Goal: Information Seeking & Learning: Learn about a topic

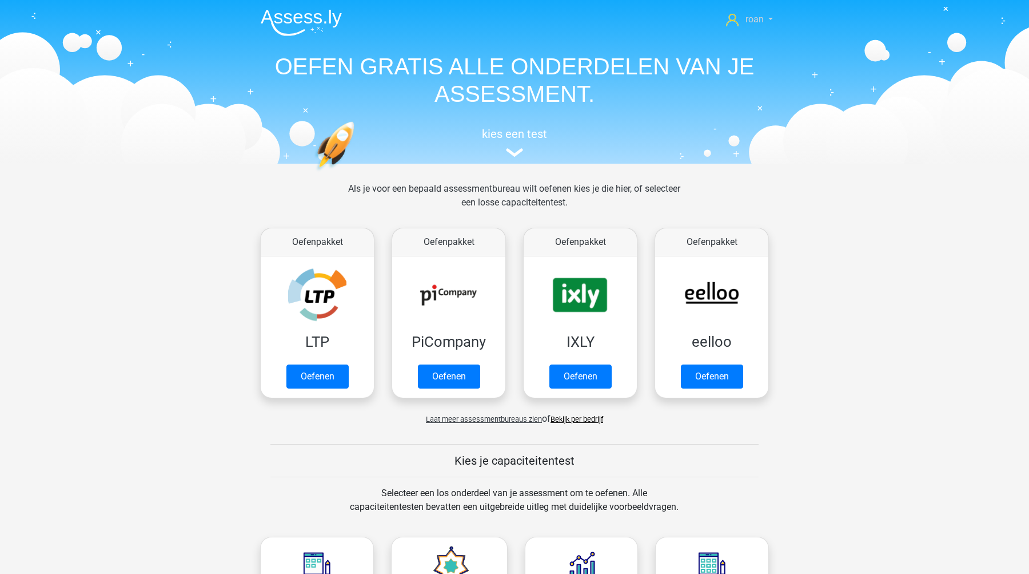
click at [766, 18] on link "roan" at bounding box center [750, 20] width 56 height 14
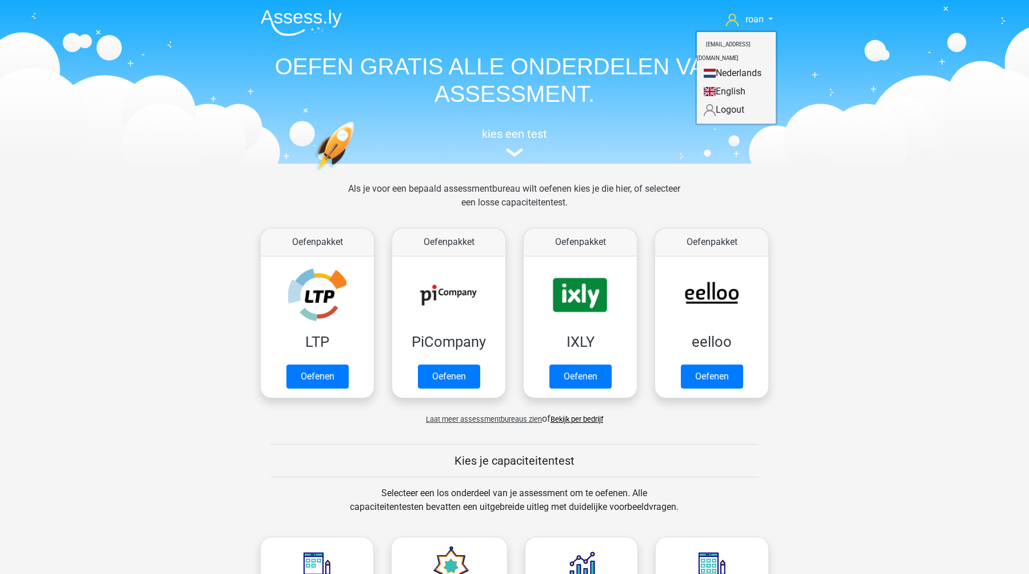
click at [542, 79] on h1 "OEFEN GRATIS ALLE ONDERDELEN VAN JE ASSESSMENT." at bounding box center [515, 80] width 526 height 55
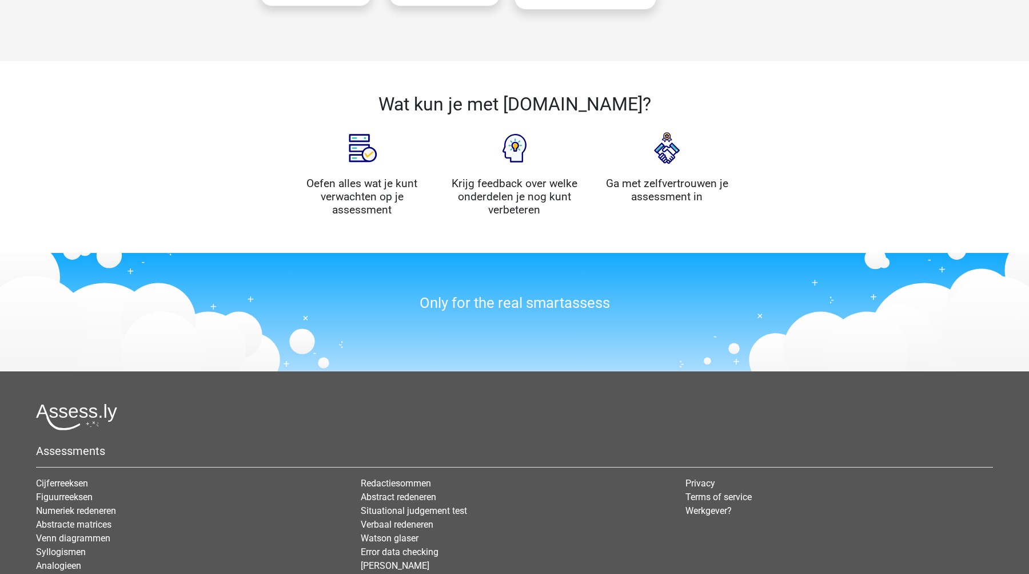
scroll to position [1156, 0]
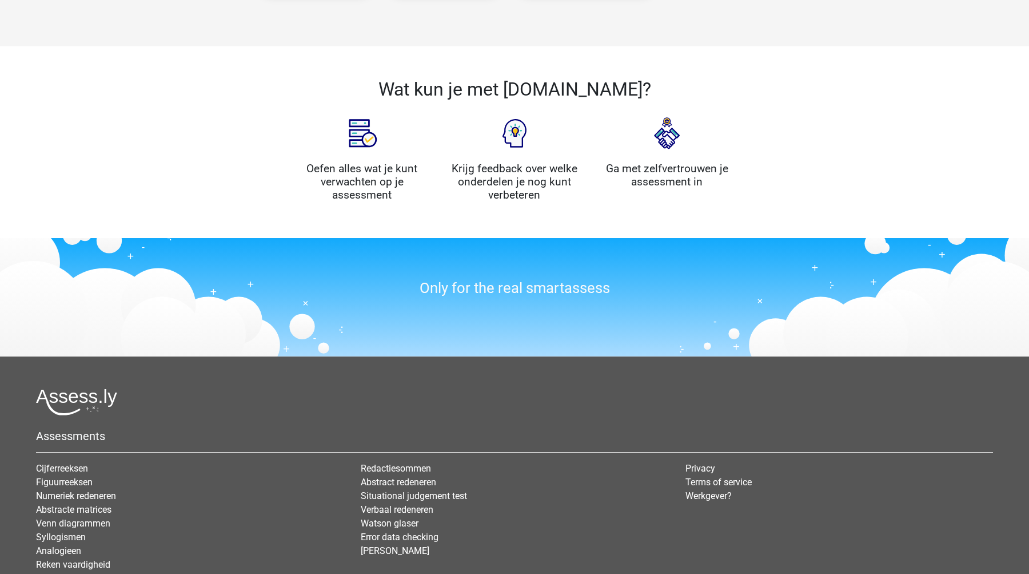
click at [544, 286] on h3 "Only for the real smartassess" at bounding box center [514, 288] width 440 height 18
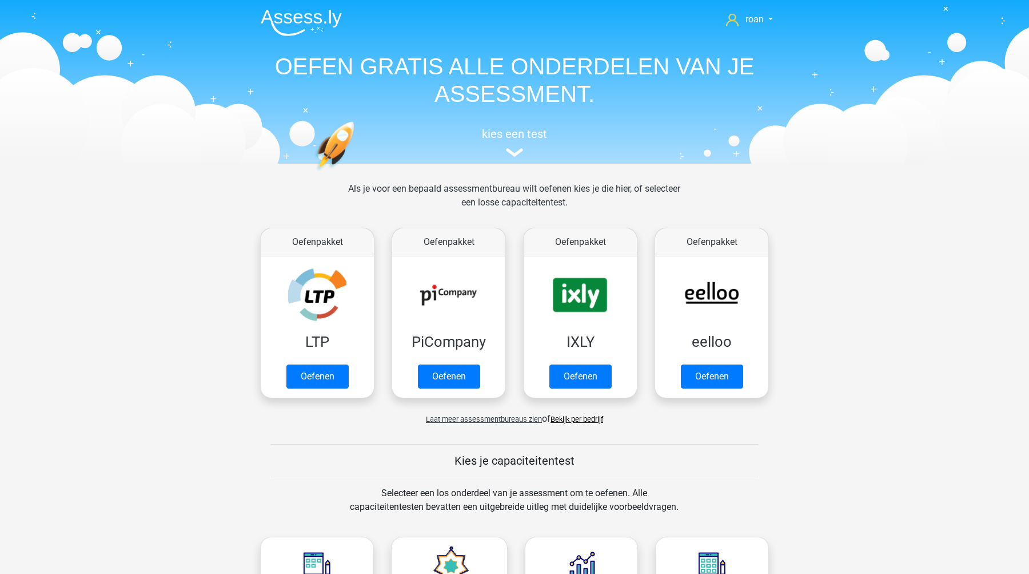
scroll to position [0, 0]
click at [503, 143] on div "kies een test" at bounding box center [515, 140] width 526 height 38
click at [504, 144] on div "kies een test" at bounding box center [515, 140] width 526 height 38
click at [305, 14] on img at bounding box center [301, 22] width 81 height 27
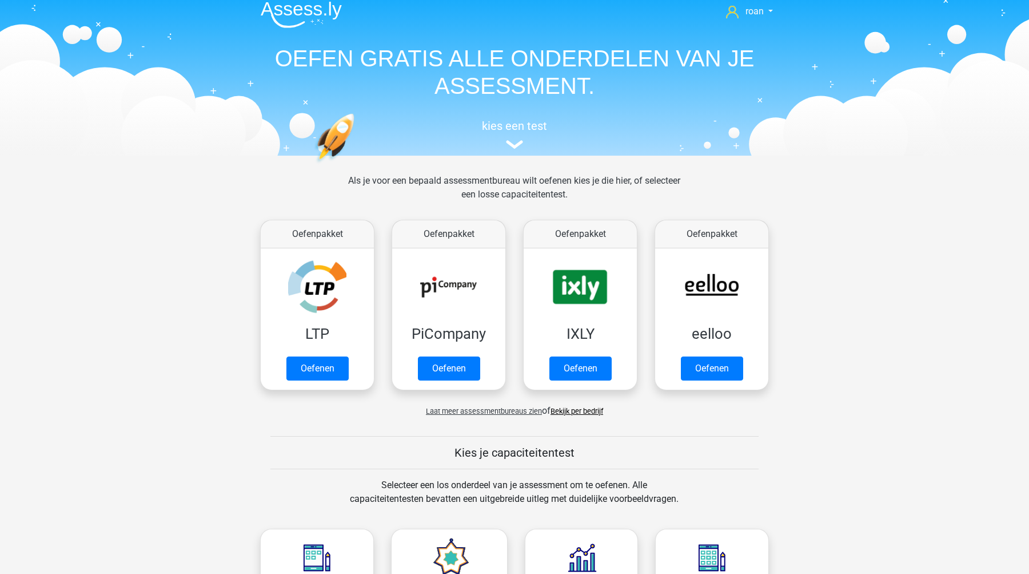
scroll to position [6, 0]
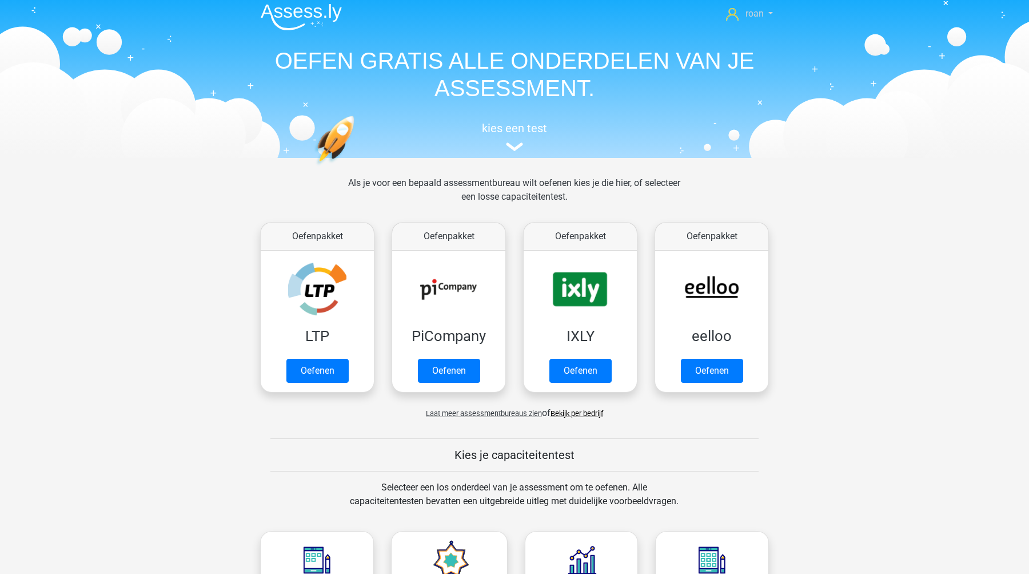
click at [761, 14] on span "roan" at bounding box center [755, 13] width 18 height 11
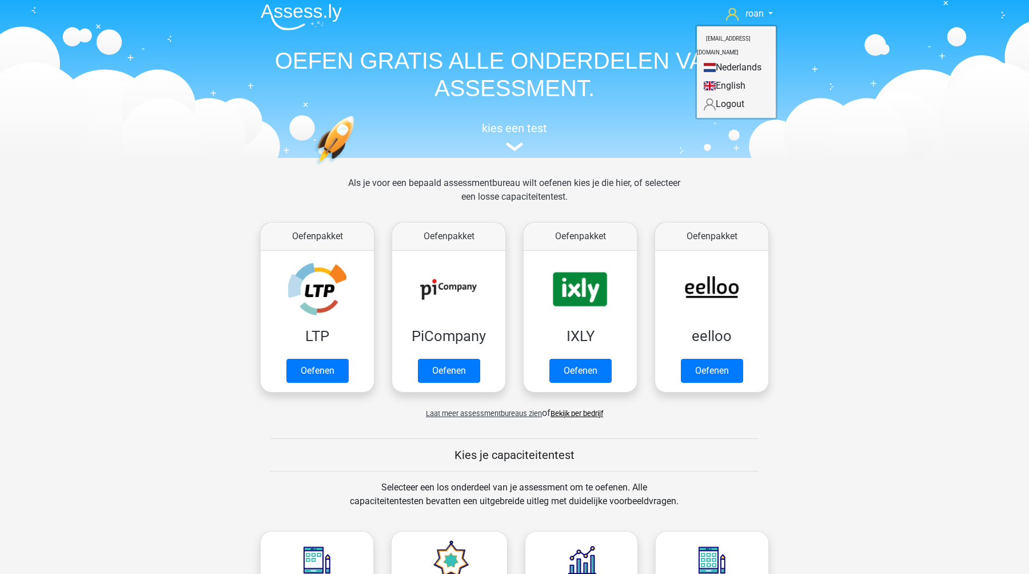
click at [836, 125] on header "roan roan-hassan@live.nl Nederlands English" at bounding box center [514, 76] width 1029 height 164
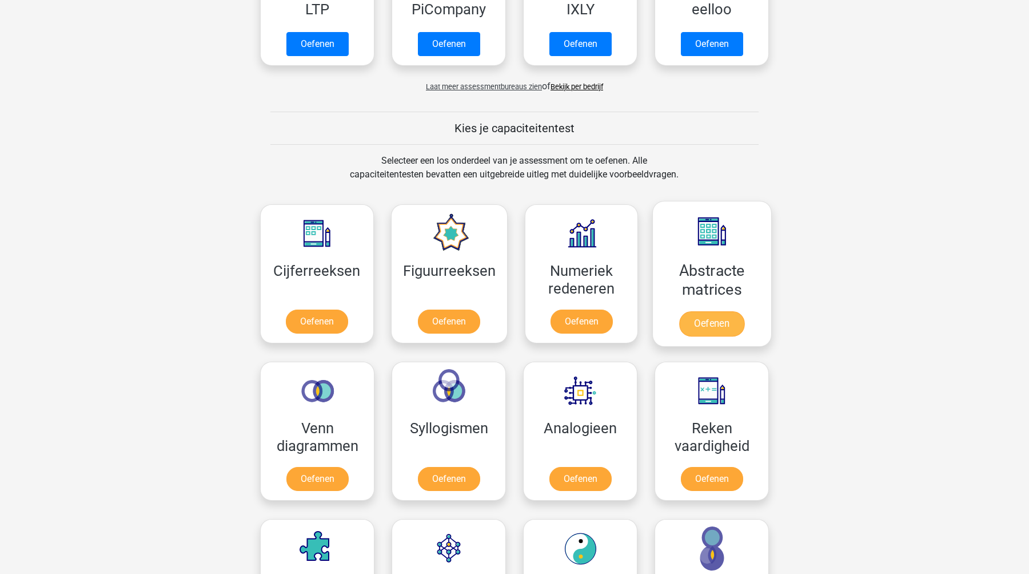
scroll to position [335, 0]
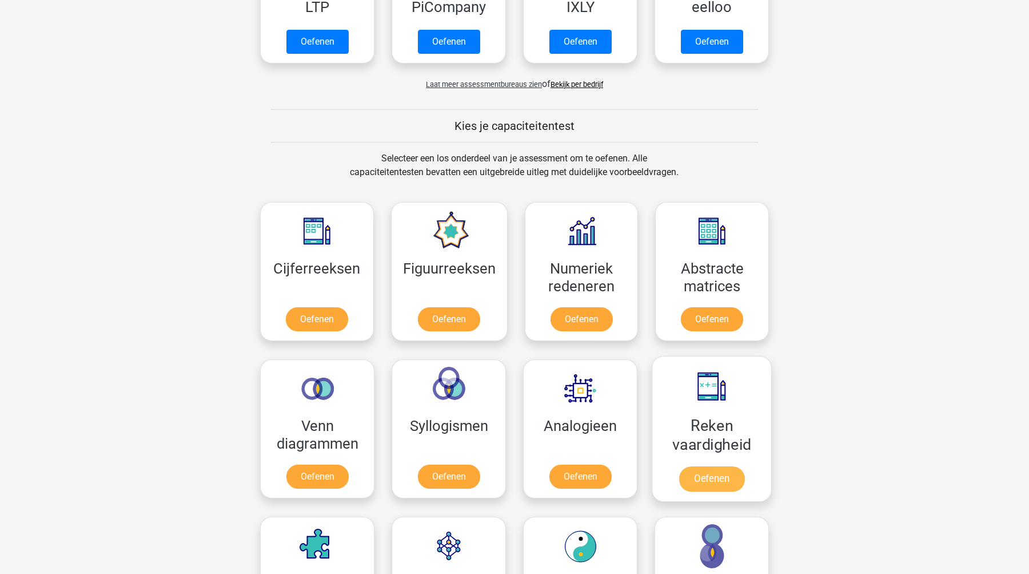
click at [723, 477] on link "Oefenen" at bounding box center [711, 478] width 65 height 25
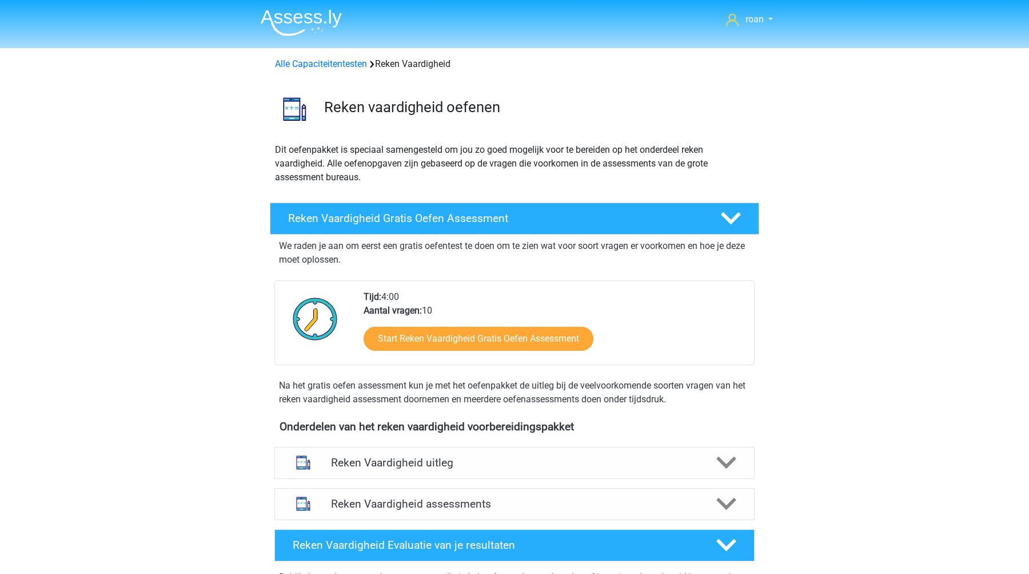
drag, startPoint x: 408, startPoint y: 469, endPoint x: 408, endPoint y: 443, distance: 26.3
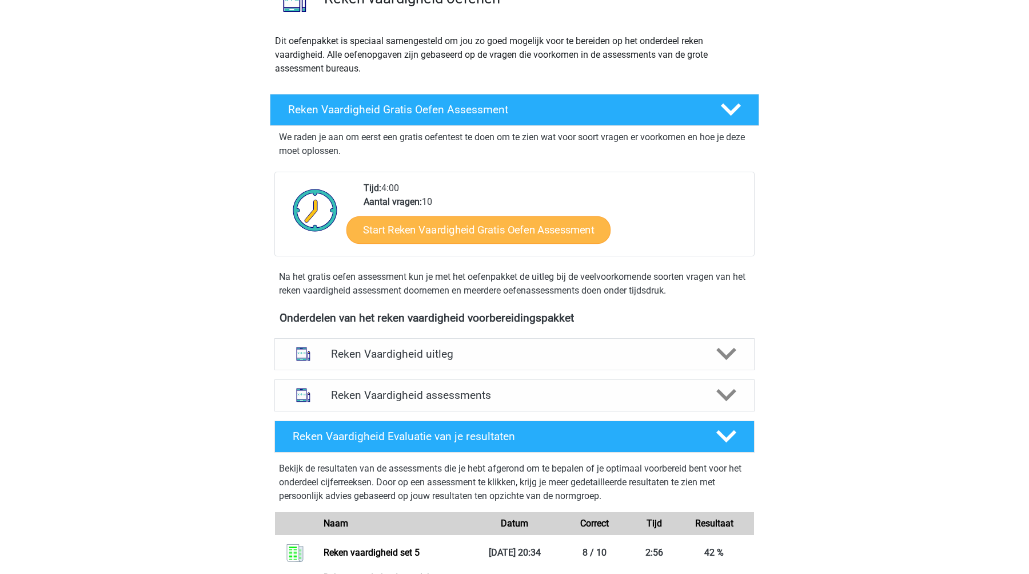
scroll to position [182, 0]
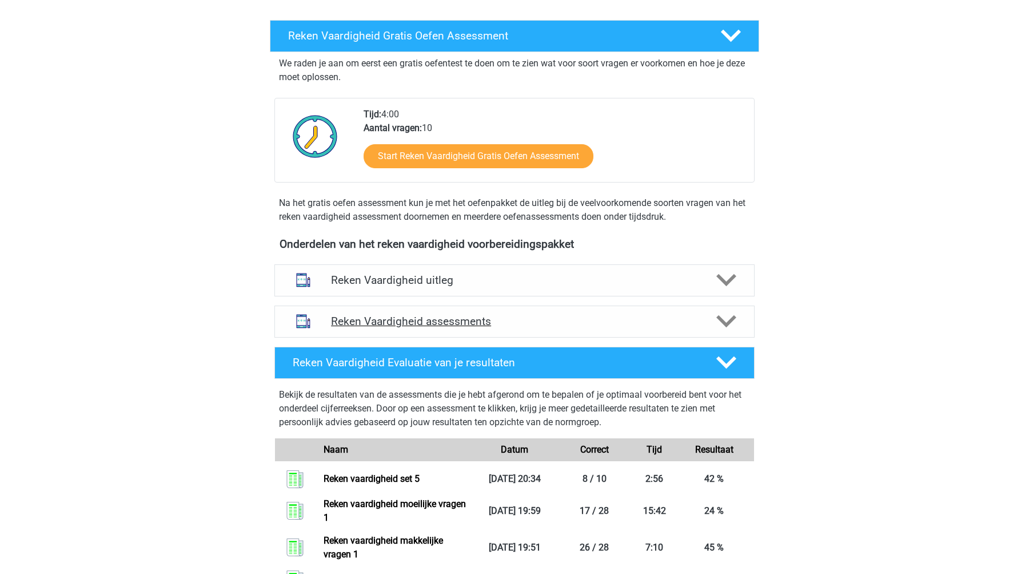
click at [488, 321] on h4 "Reken Vaardigheid assessments" at bounding box center [514, 321] width 367 height 13
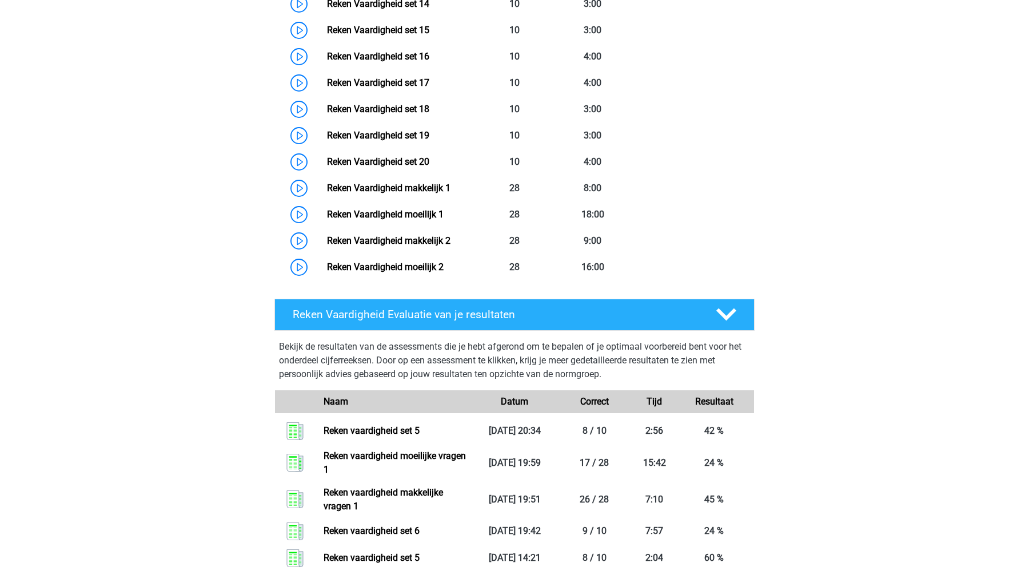
scroll to position [945, 0]
click at [444, 272] on link "Reken Vaardigheid moeilijk 2" at bounding box center [385, 266] width 117 height 11
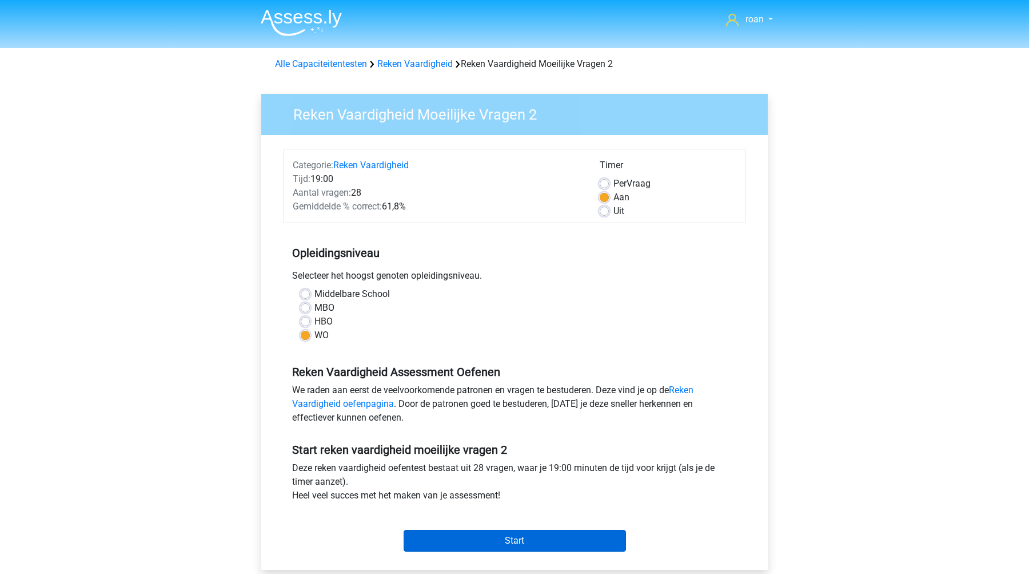
click at [559, 533] on input "Start" at bounding box center [515, 541] width 222 height 22
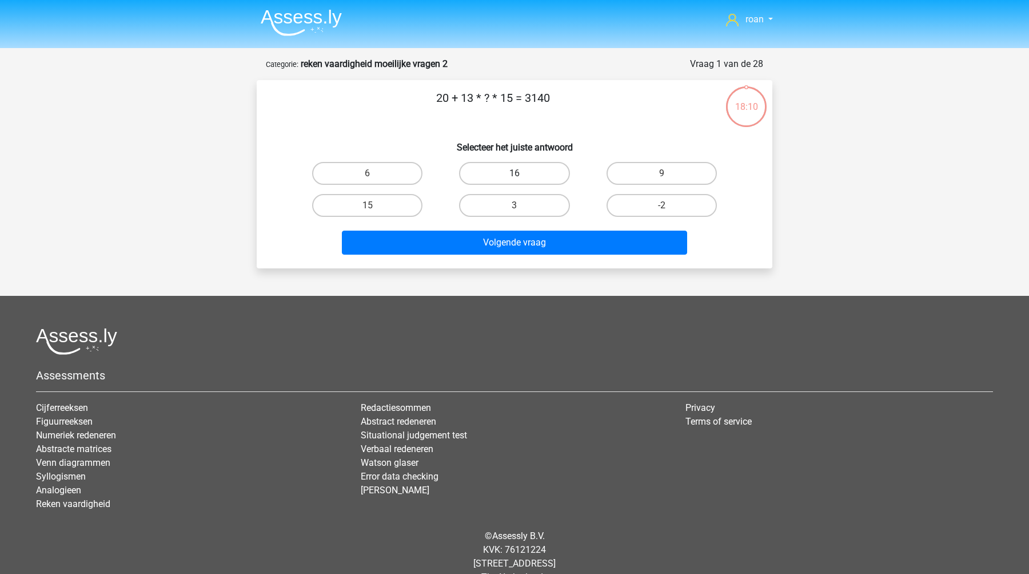
click at [483, 173] on label "16" at bounding box center [514, 173] width 110 height 23
click at [515, 173] on input "16" at bounding box center [518, 176] width 7 height 7
radio input "true"
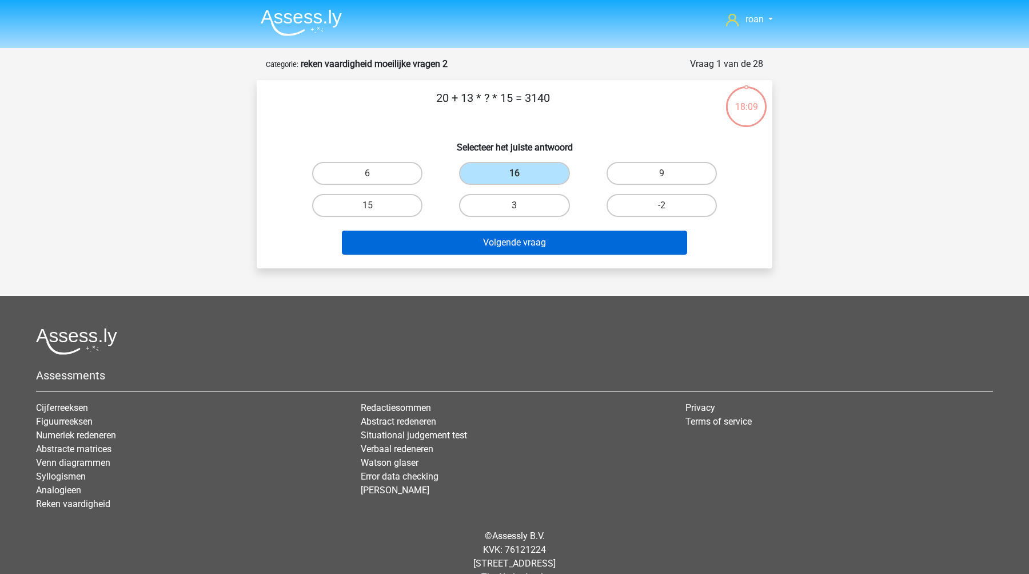
click at [539, 243] on button "Volgende vraag" at bounding box center [515, 242] width 346 height 24
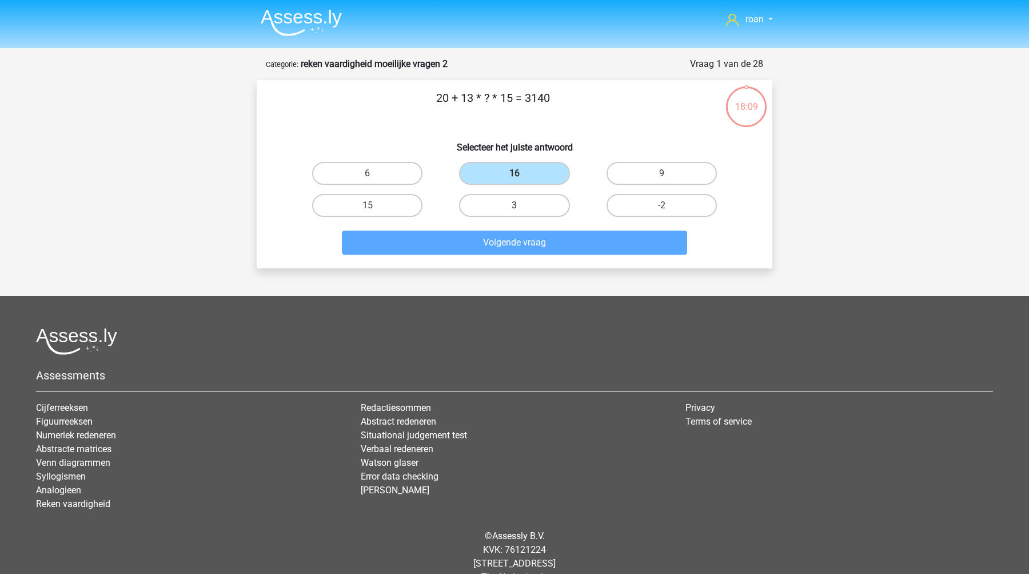
scroll to position [24, 0]
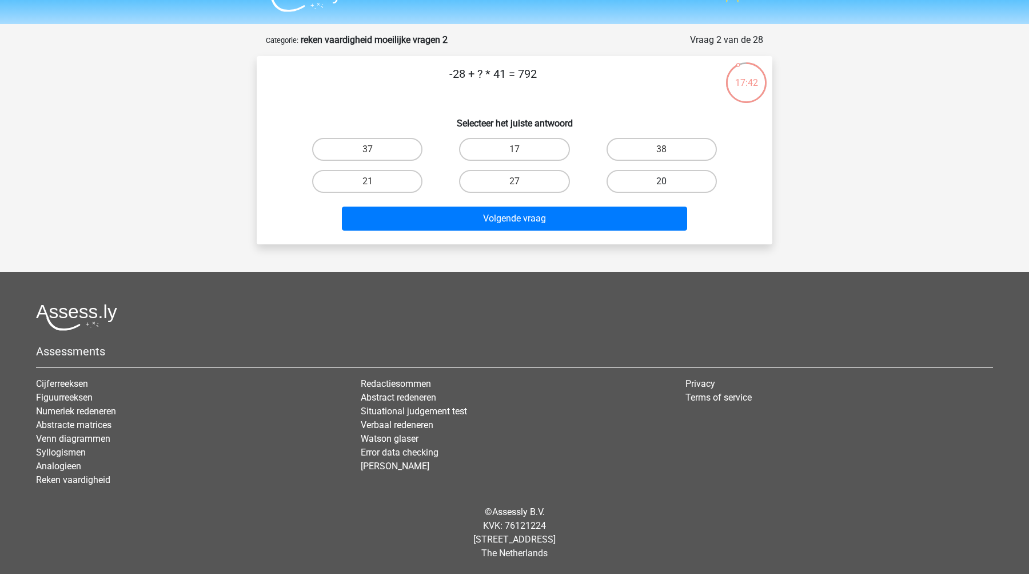
click at [646, 186] on label "20" at bounding box center [662, 181] width 110 height 23
click at [662, 186] on input "20" at bounding box center [665, 184] width 7 height 7
radio input "true"
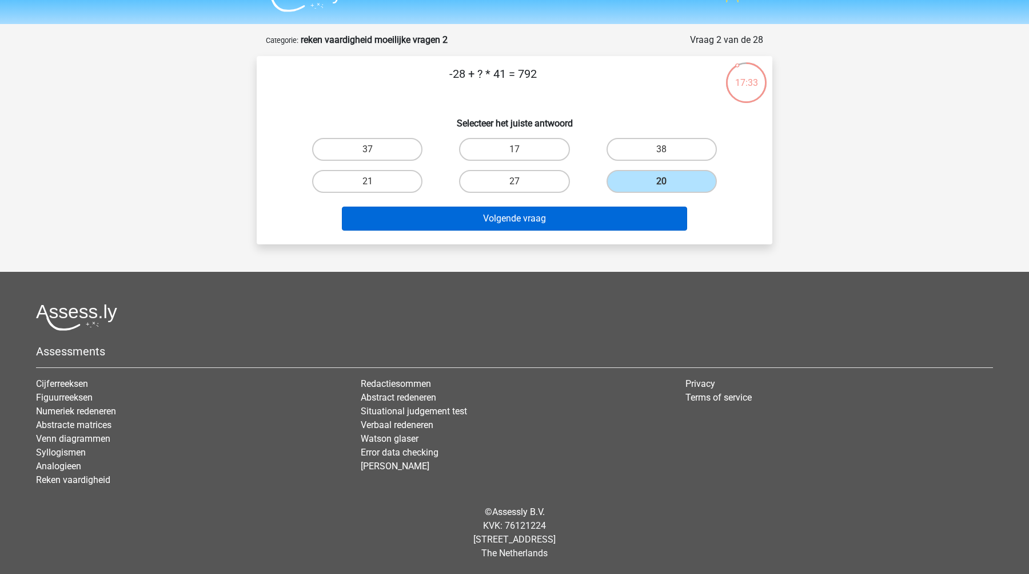
click at [622, 217] on button "Volgende vraag" at bounding box center [515, 218] width 346 height 24
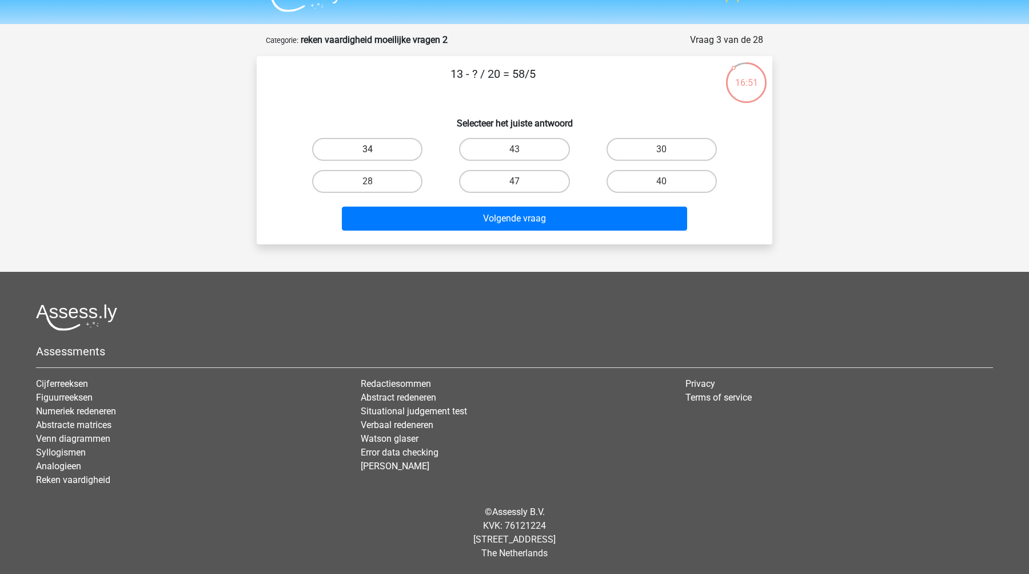
click at [402, 153] on label "34" at bounding box center [367, 149] width 110 height 23
click at [375, 153] on input "34" at bounding box center [371, 152] width 7 height 7
radio input "true"
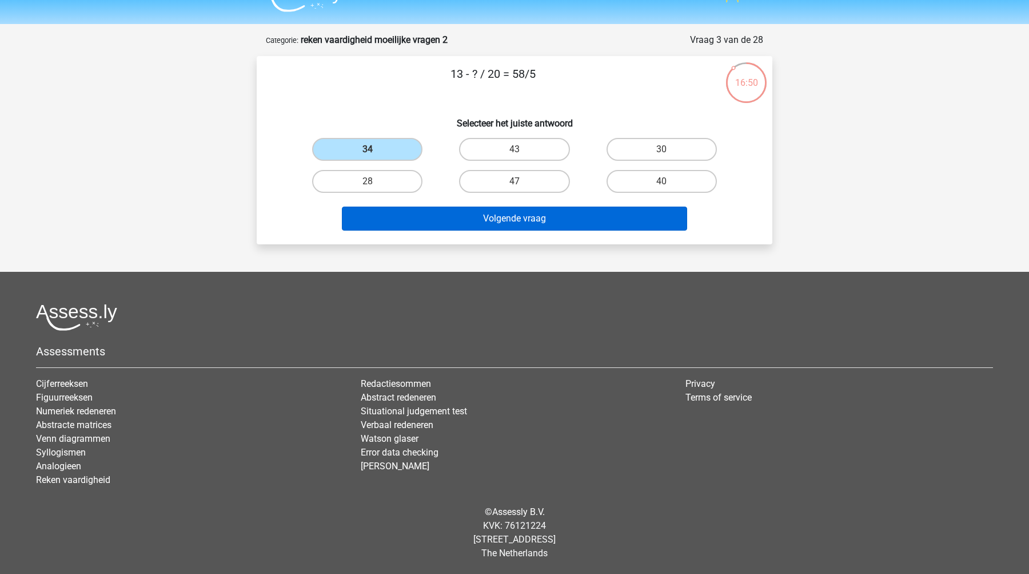
click at [429, 217] on button "Volgende vraag" at bounding box center [515, 218] width 346 height 24
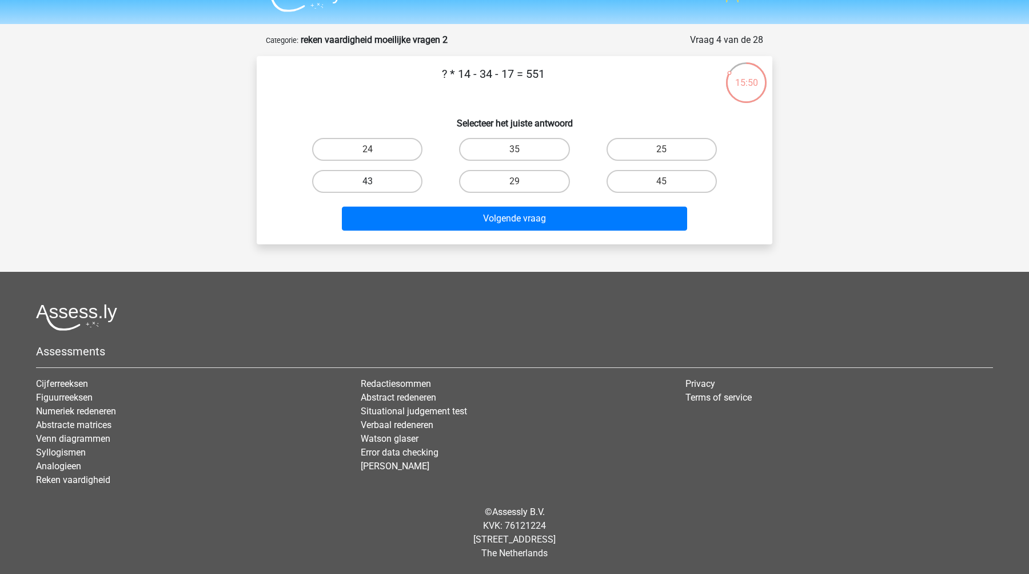
click at [396, 180] on label "43" at bounding box center [367, 181] width 110 height 23
click at [375, 181] on input "43" at bounding box center [371, 184] width 7 height 7
radio input "true"
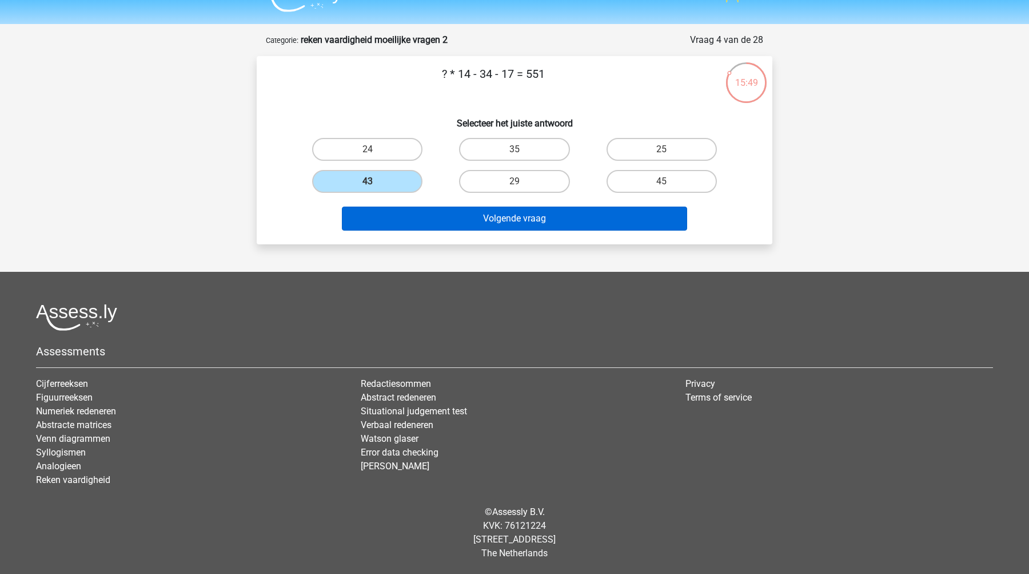
click at [485, 224] on button "Volgende vraag" at bounding box center [515, 218] width 346 height 24
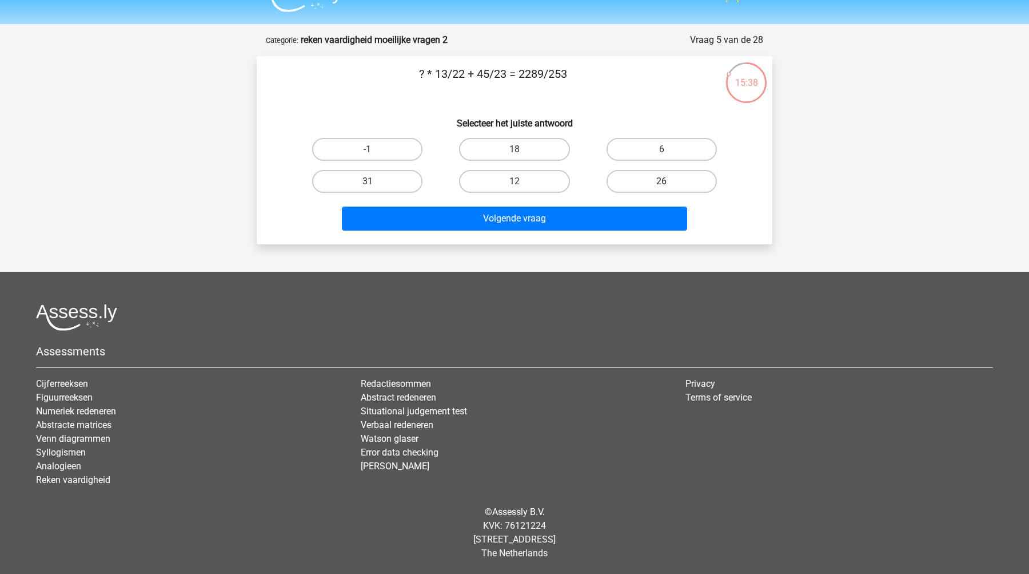
click at [640, 182] on label "26" at bounding box center [662, 181] width 110 height 23
click at [662, 182] on input "26" at bounding box center [665, 184] width 7 height 7
radio input "true"
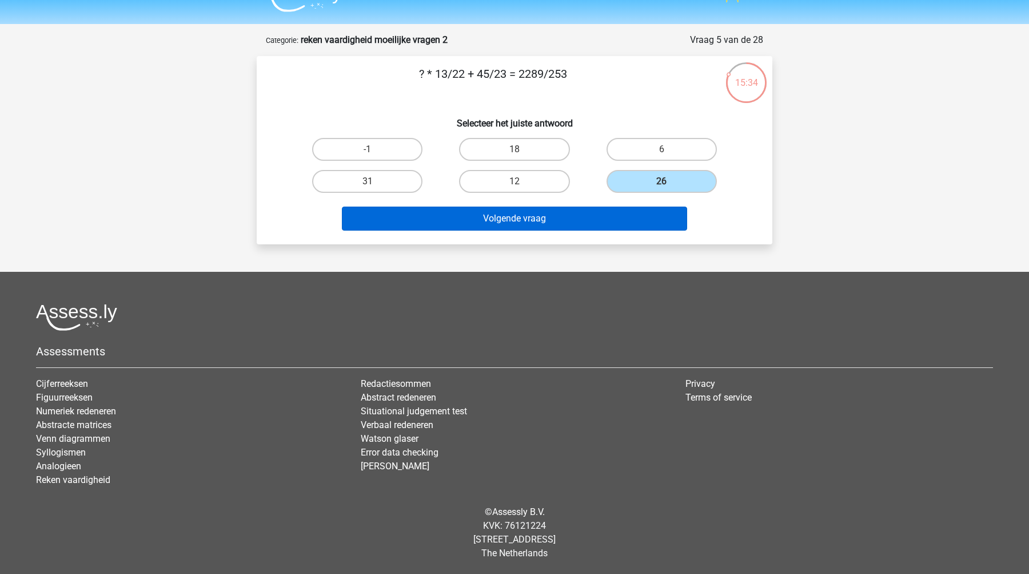
click at [535, 220] on button "Volgende vraag" at bounding box center [515, 218] width 346 height 24
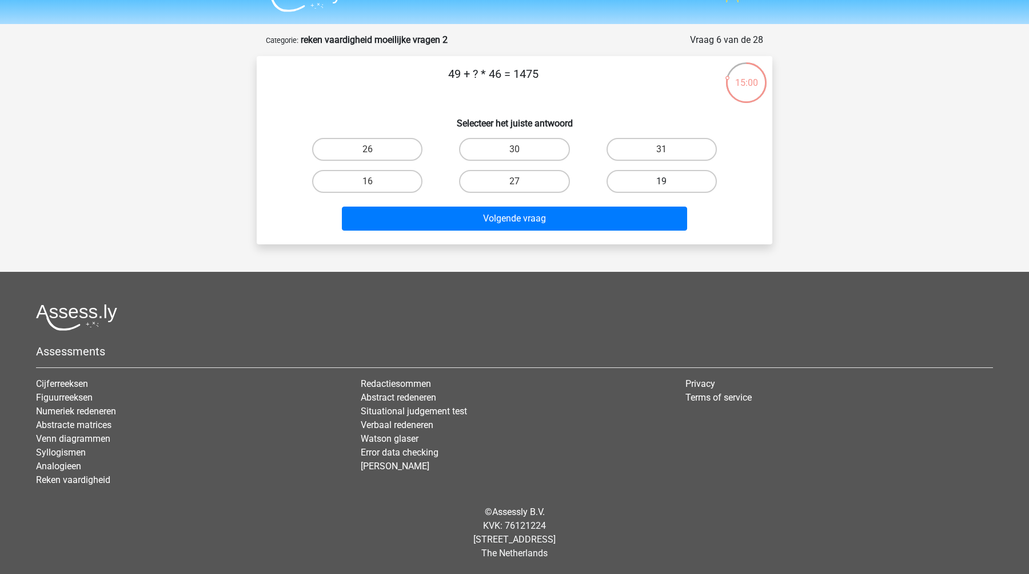
click at [633, 174] on label "19" at bounding box center [662, 181] width 110 height 23
click at [662, 181] on input "19" at bounding box center [665, 184] width 7 height 7
radio input "true"
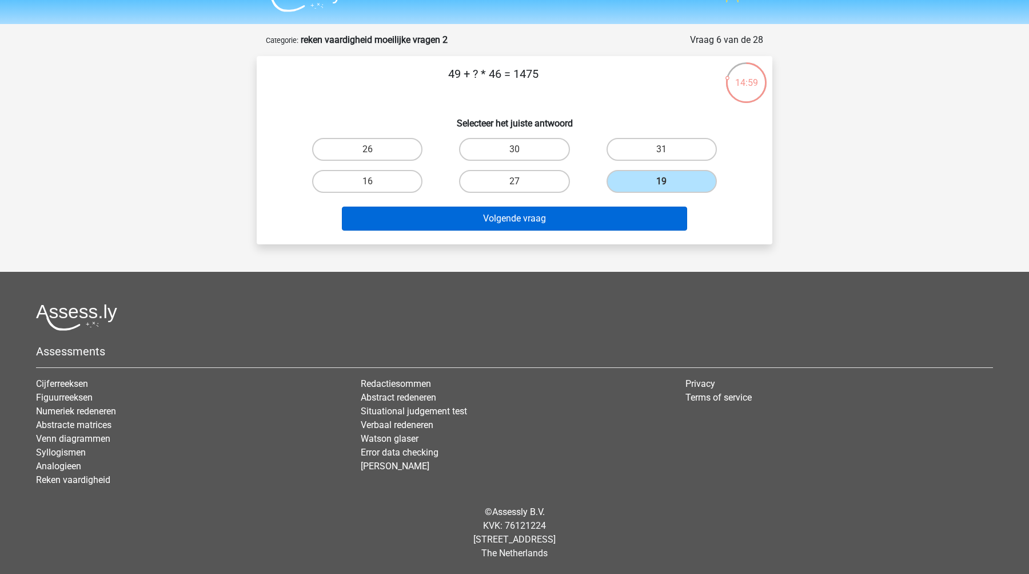
click at [551, 226] on button "Volgende vraag" at bounding box center [515, 218] width 346 height 24
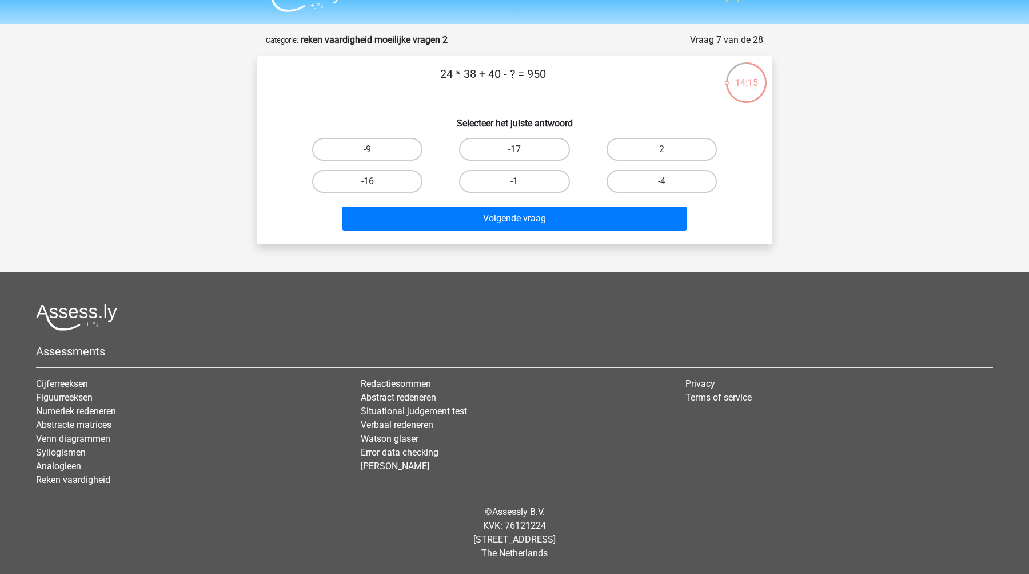
click at [400, 175] on label "-16" at bounding box center [367, 181] width 110 height 23
click at [375, 181] on input "-16" at bounding box center [371, 184] width 7 height 7
radio input "true"
click at [403, 148] on label "-9" at bounding box center [367, 149] width 110 height 23
click at [375, 149] on input "-9" at bounding box center [371, 152] width 7 height 7
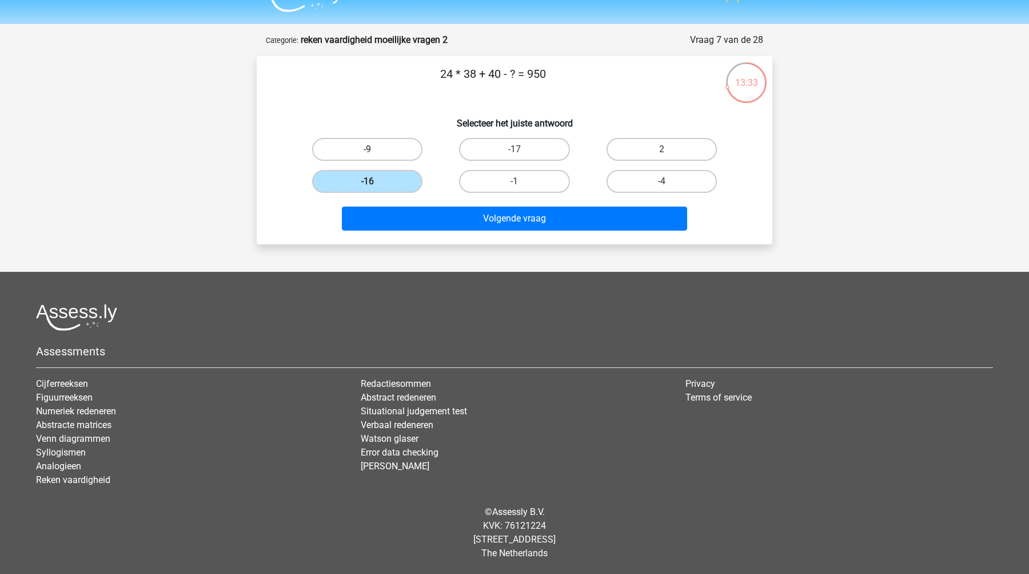
radio input "true"
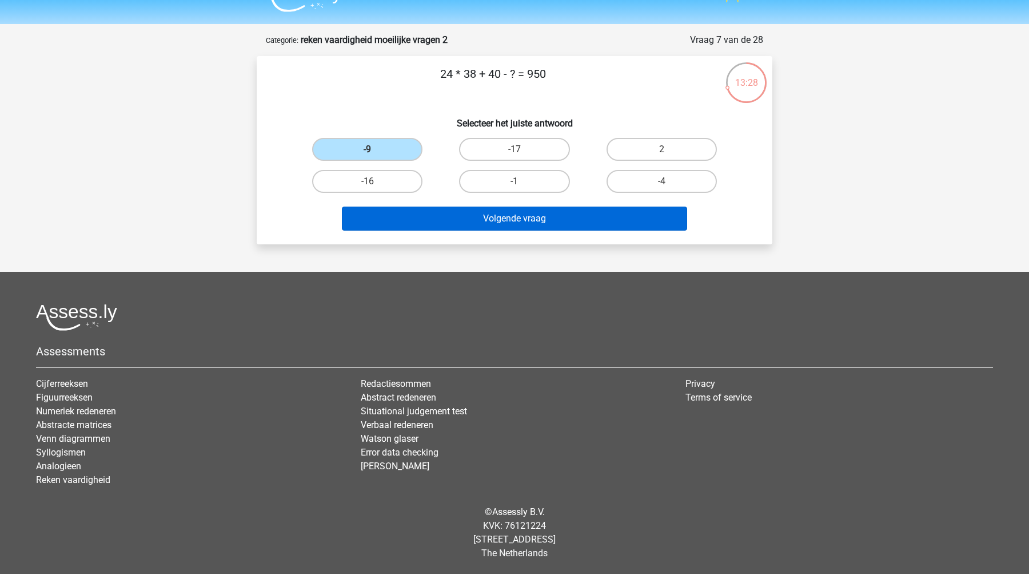
click at [491, 227] on button "Volgende vraag" at bounding box center [515, 218] width 346 height 24
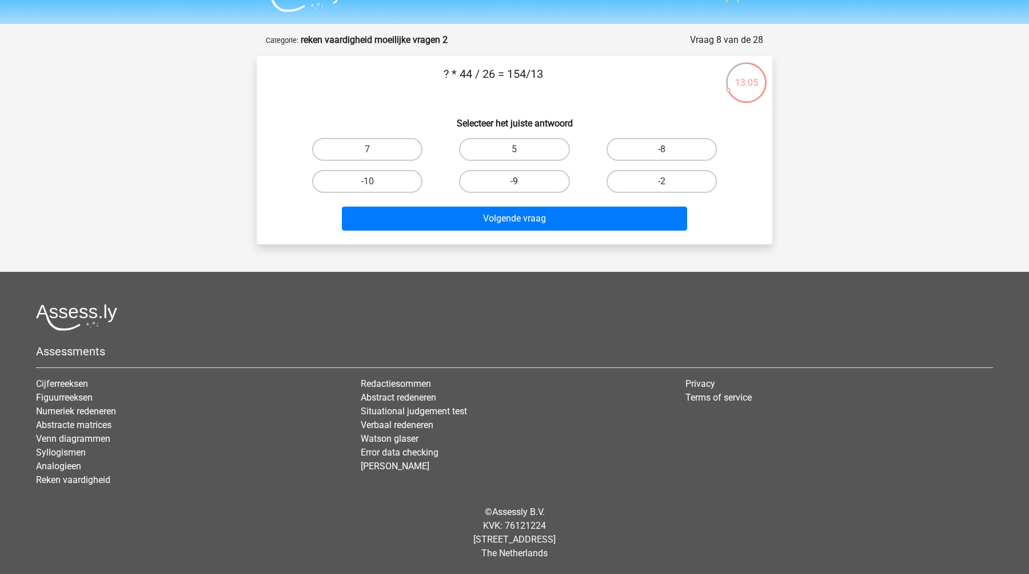
click at [488, 178] on label "-9" at bounding box center [514, 181] width 110 height 23
click at [515, 181] on input "-9" at bounding box center [518, 184] width 7 height 7
radio input "true"
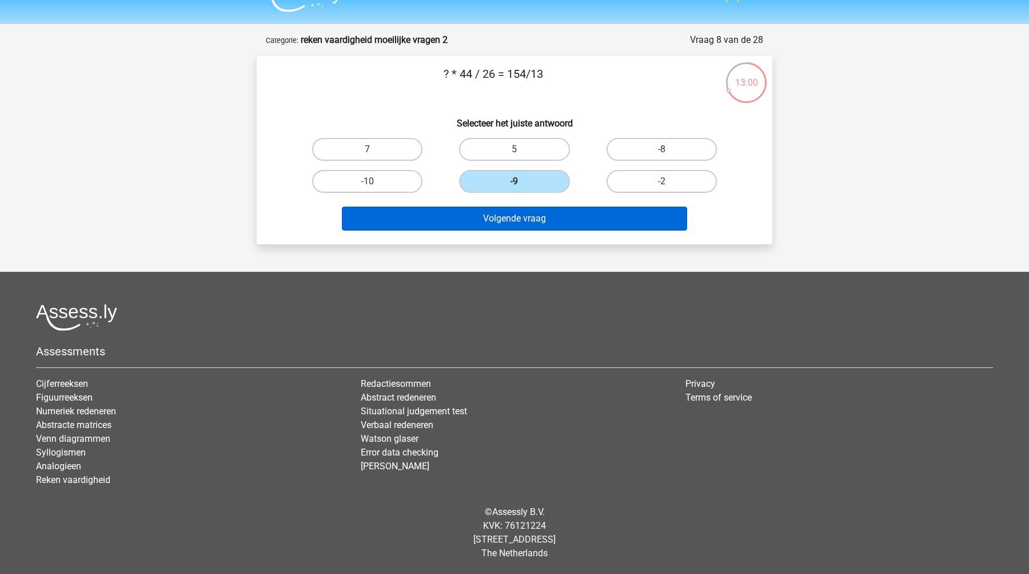
click at [489, 220] on button "Volgende vraag" at bounding box center [515, 218] width 346 height 24
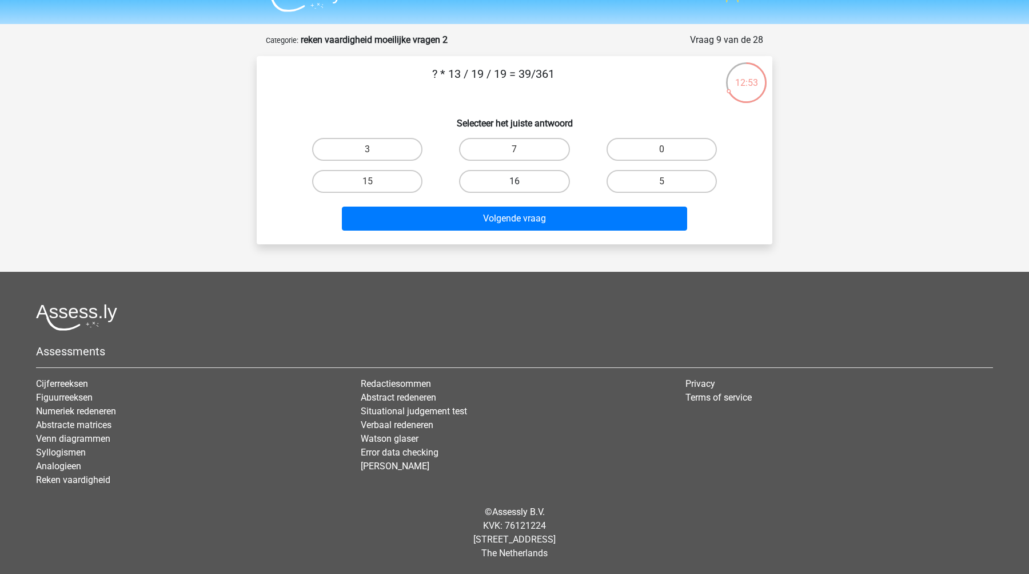
click at [493, 175] on label "16" at bounding box center [514, 181] width 110 height 23
click at [515, 181] on input "16" at bounding box center [518, 184] width 7 height 7
radio input "true"
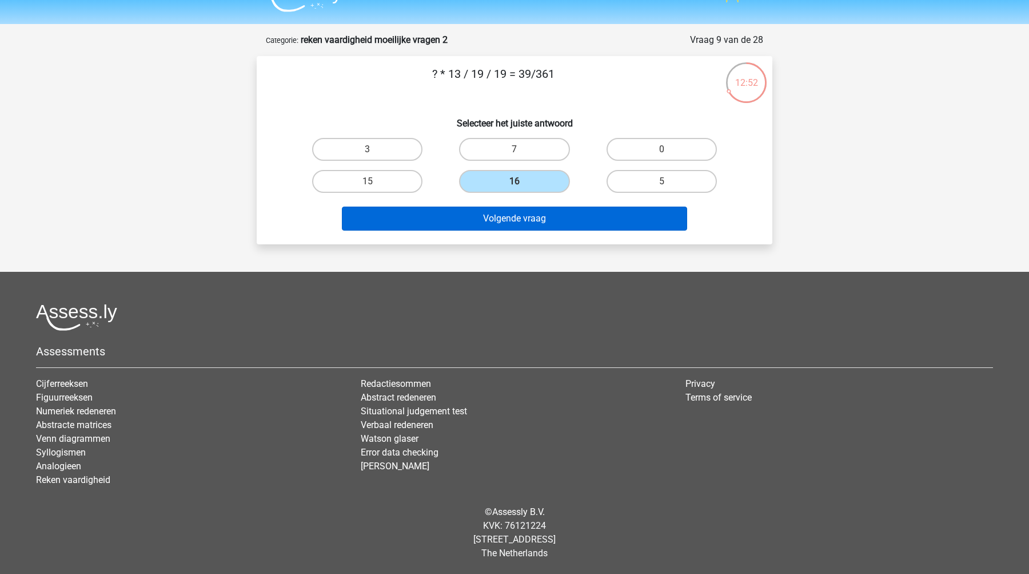
click at [447, 222] on button "Volgende vraag" at bounding box center [515, 218] width 346 height 24
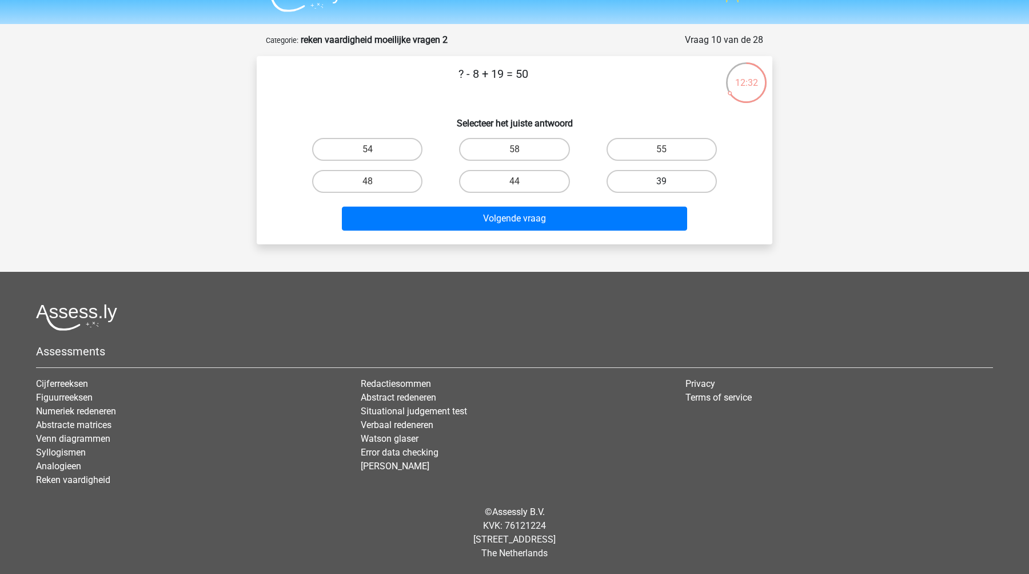
click at [639, 173] on label "39" at bounding box center [662, 181] width 110 height 23
click at [662, 181] on input "39" at bounding box center [665, 184] width 7 height 7
radio input "true"
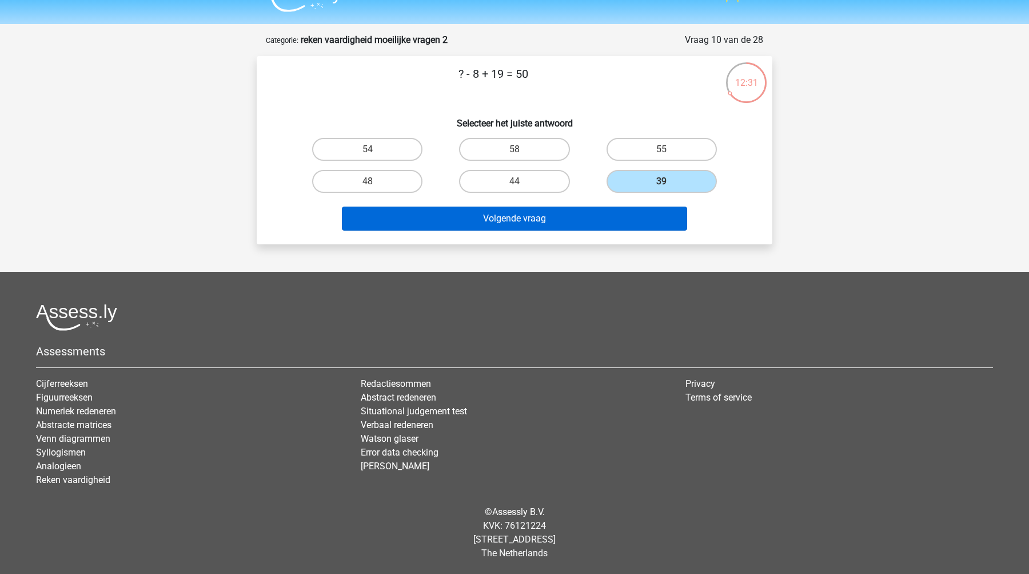
click at [589, 209] on button "Volgende vraag" at bounding box center [515, 218] width 346 height 24
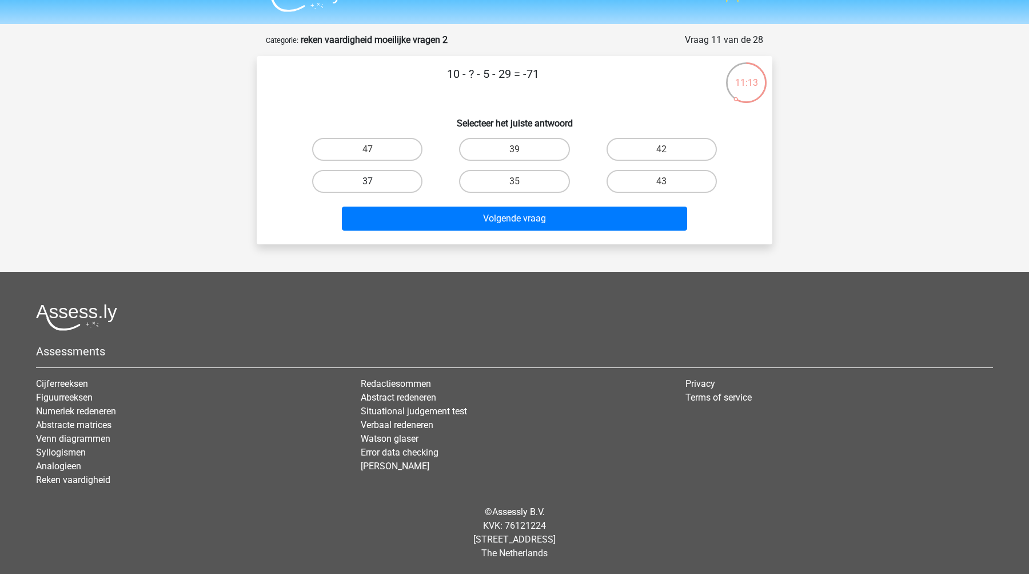
click at [412, 176] on label "37" at bounding box center [367, 181] width 110 height 23
click at [375, 181] on input "37" at bounding box center [371, 184] width 7 height 7
radio input "true"
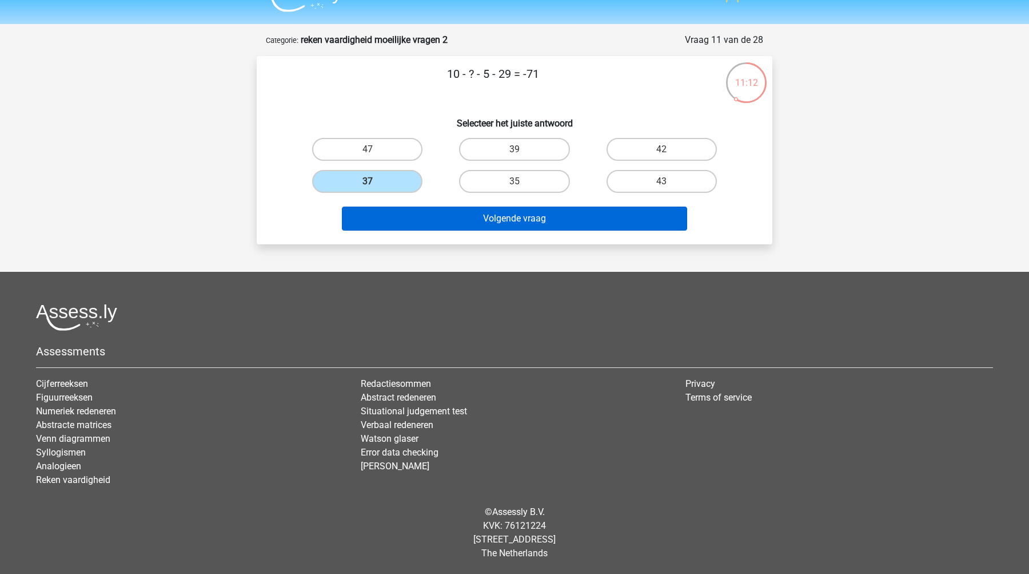
click at [528, 215] on button "Volgende vraag" at bounding box center [515, 218] width 346 height 24
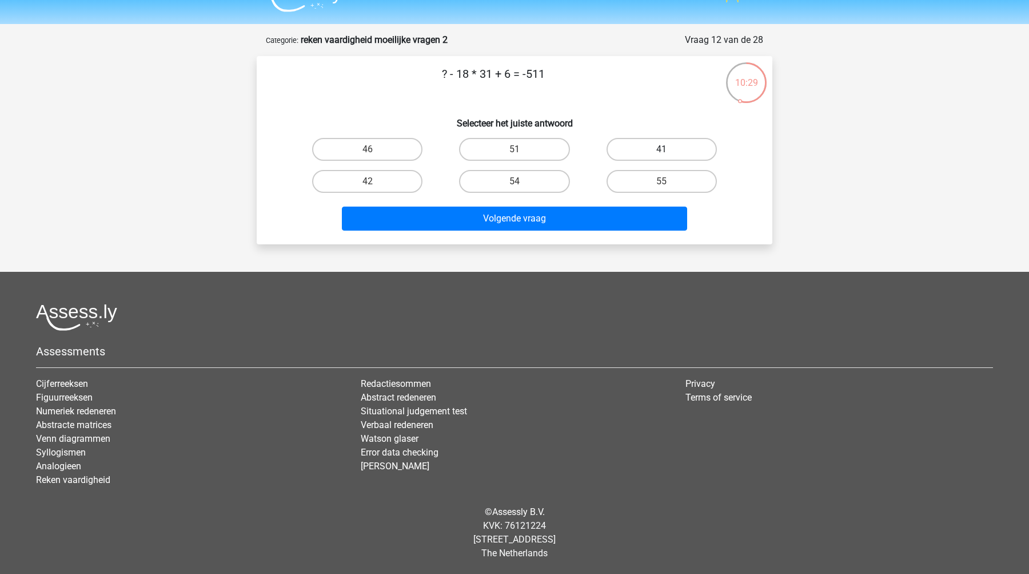
click at [648, 152] on label "41" at bounding box center [662, 149] width 110 height 23
click at [662, 152] on input "41" at bounding box center [665, 152] width 7 height 7
radio input "true"
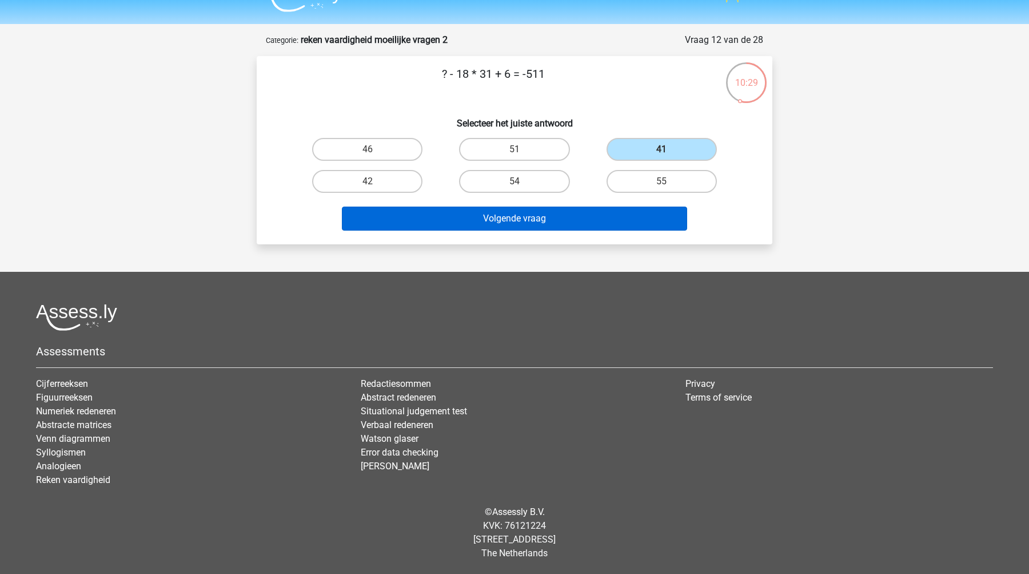
click at [559, 208] on button "Volgende vraag" at bounding box center [515, 218] width 346 height 24
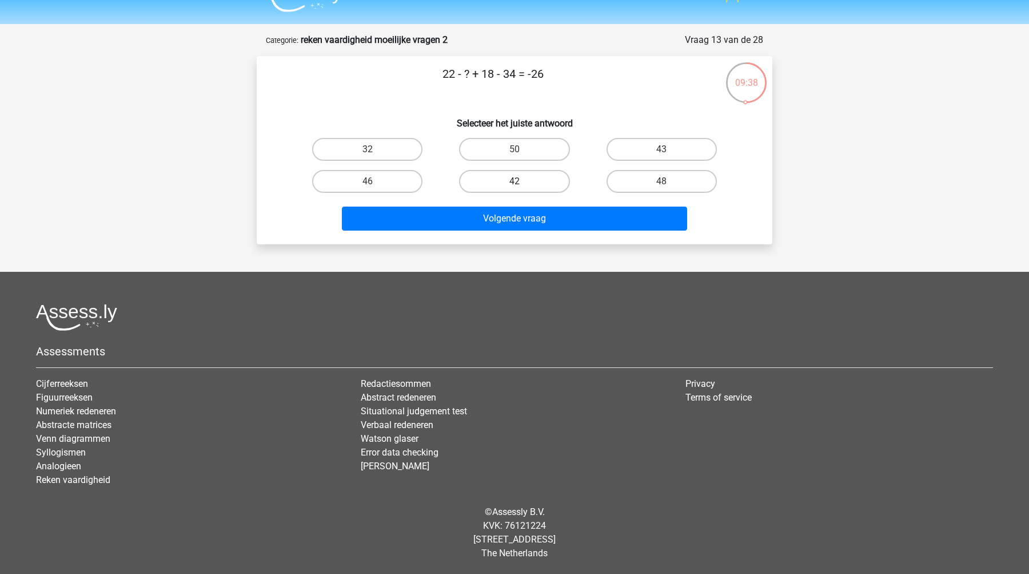
click at [527, 176] on label "42" at bounding box center [514, 181] width 110 height 23
click at [522, 181] on input "42" at bounding box center [518, 184] width 7 height 7
radio input "true"
click at [396, 149] on label "32" at bounding box center [367, 149] width 110 height 23
click at [375, 149] on input "32" at bounding box center [371, 152] width 7 height 7
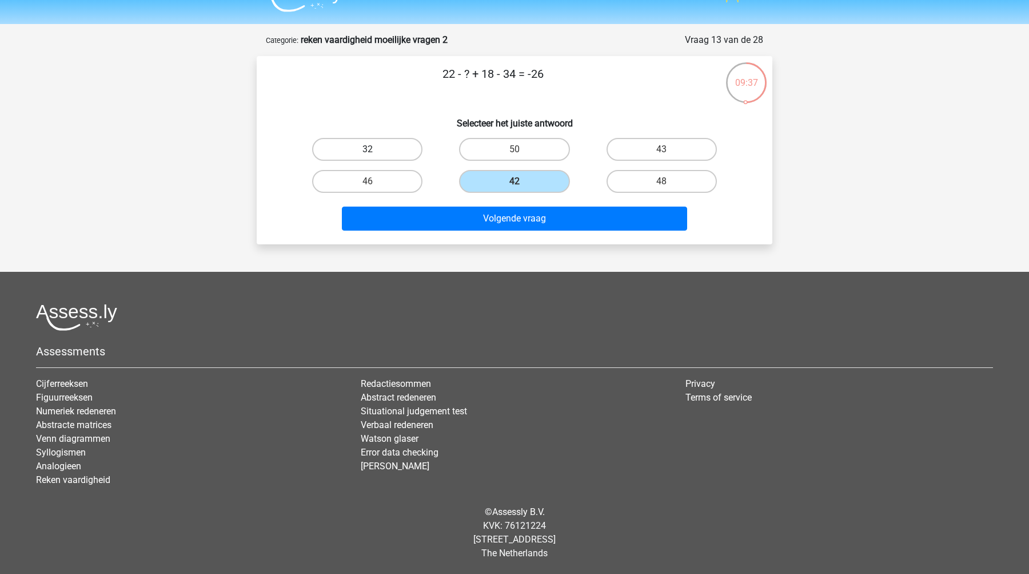
radio input "true"
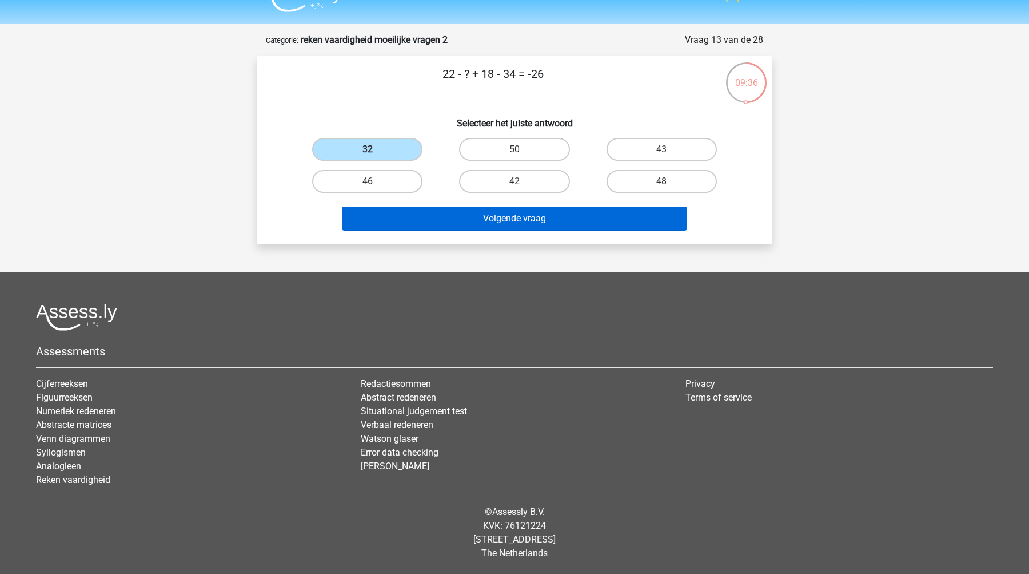
click at [508, 212] on button "Volgende vraag" at bounding box center [515, 218] width 346 height 24
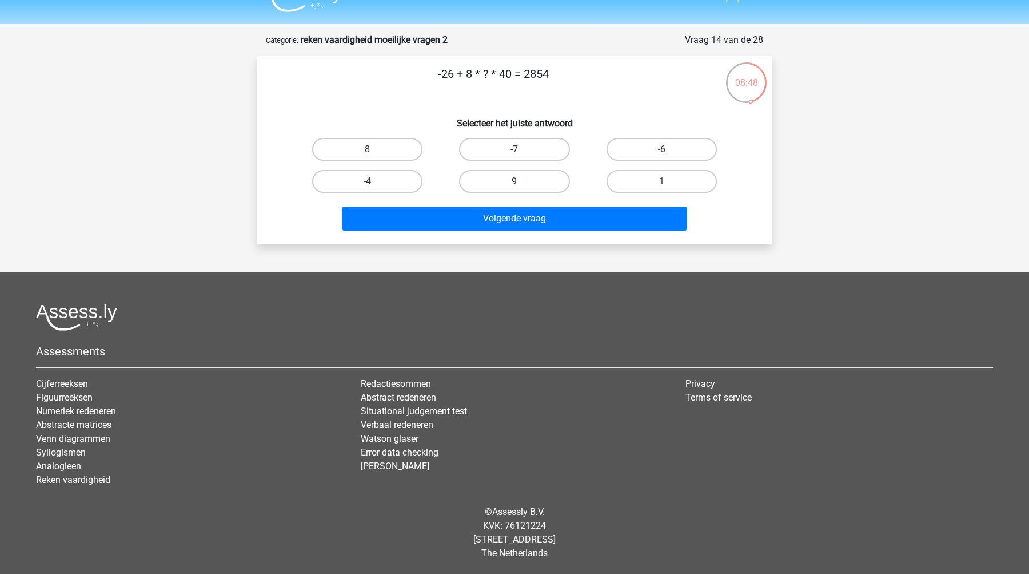
click at [501, 178] on label "9" at bounding box center [514, 181] width 110 height 23
click at [515, 181] on input "9" at bounding box center [518, 184] width 7 height 7
radio input "true"
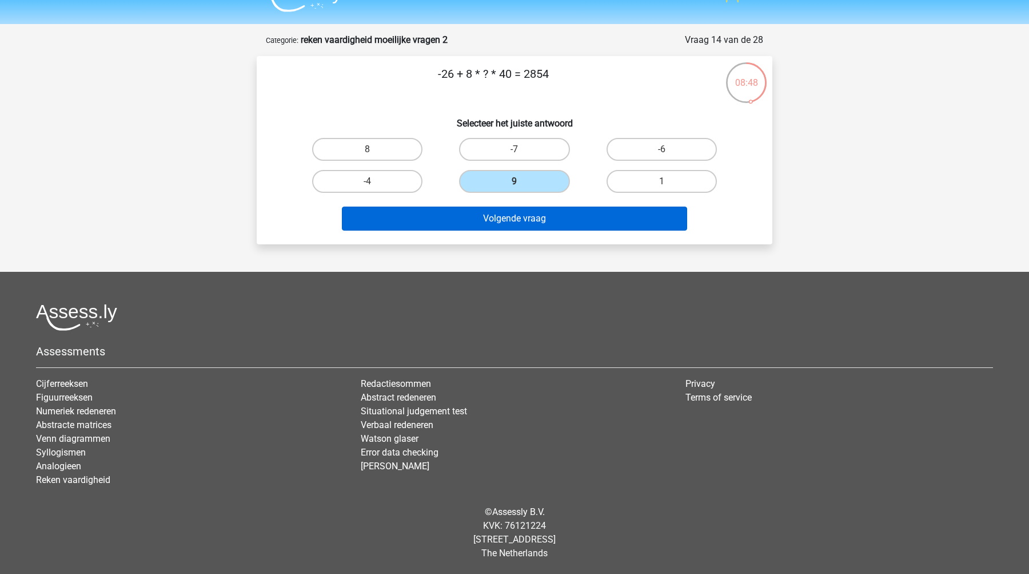
click at [505, 214] on button "Volgende vraag" at bounding box center [515, 218] width 346 height 24
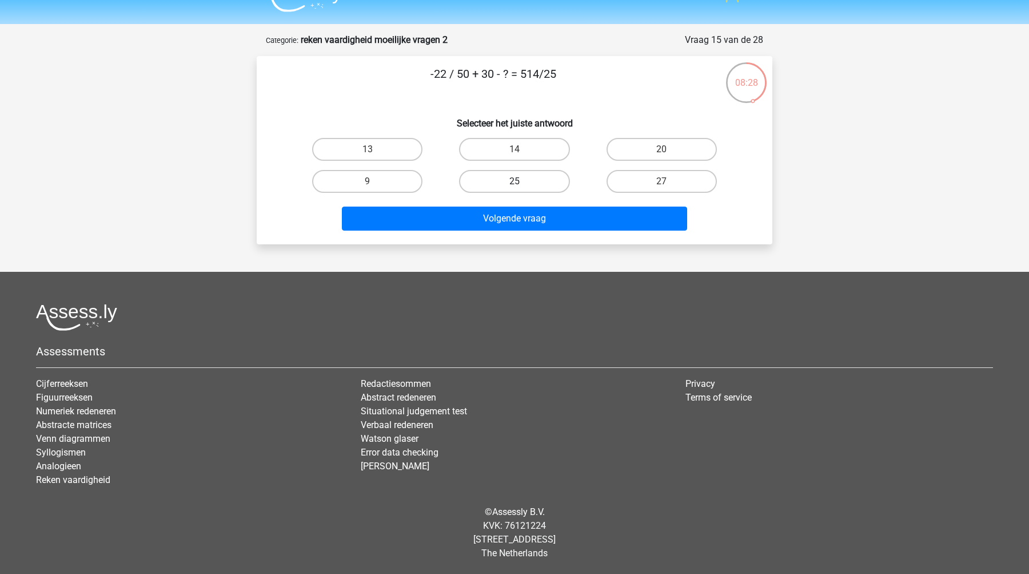
click at [508, 178] on label "25" at bounding box center [514, 181] width 110 height 23
click at [515, 181] on input "25" at bounding box center [518, 184] width 7 height 7
radio input "true"
click at [652, 184] on label "27" at bounding box center [662, 181] width 110 height 23
click at [662, 184] on input "27" at bounding box center [665, 184] width 7 height 7
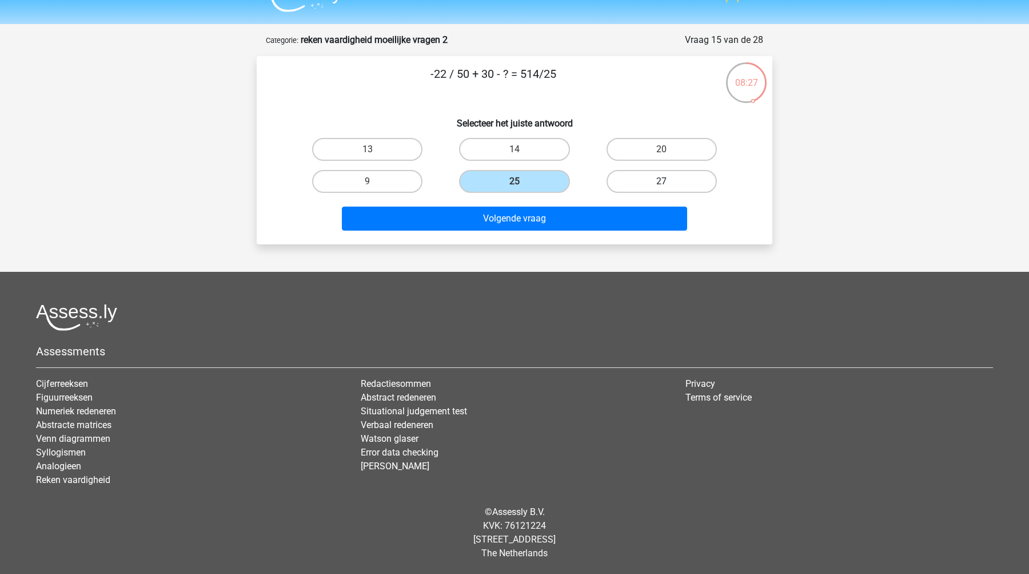
radio input "true"
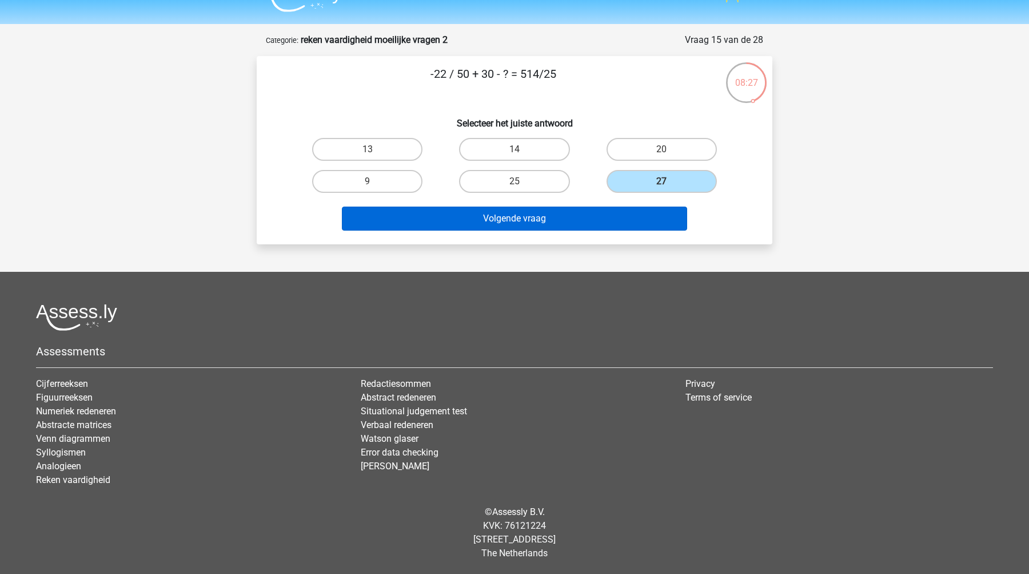
click at [582, 214] on button "Volgende vraag" at bounding box center [515, 218] width 346 height 24
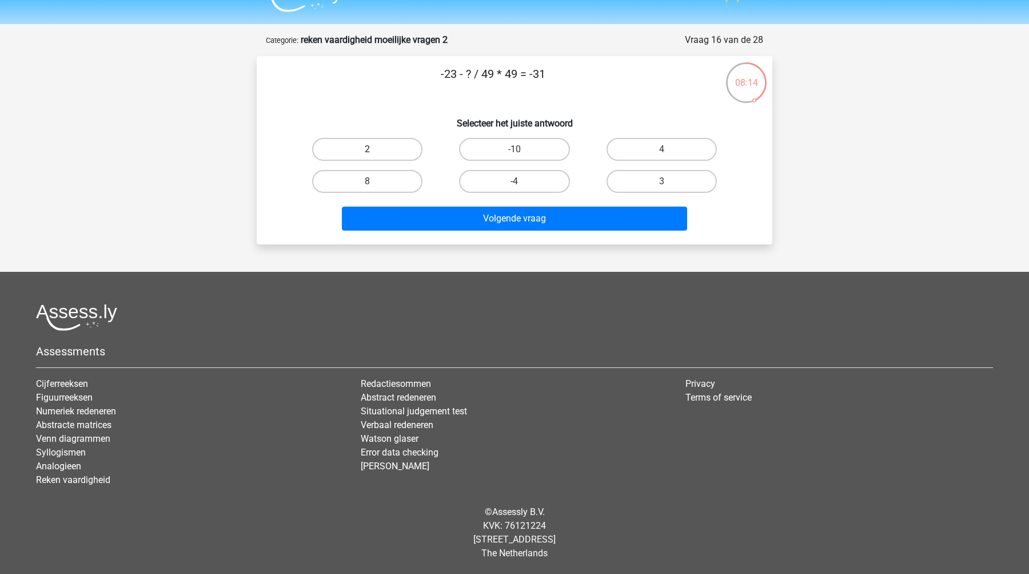
click at [373, 147] on label "2" at bounding box center [367, 149] width 110 height 23
click at [373, 149] on input "2" at bounding box center [371, 152] width 7 height 7
radio input "true"
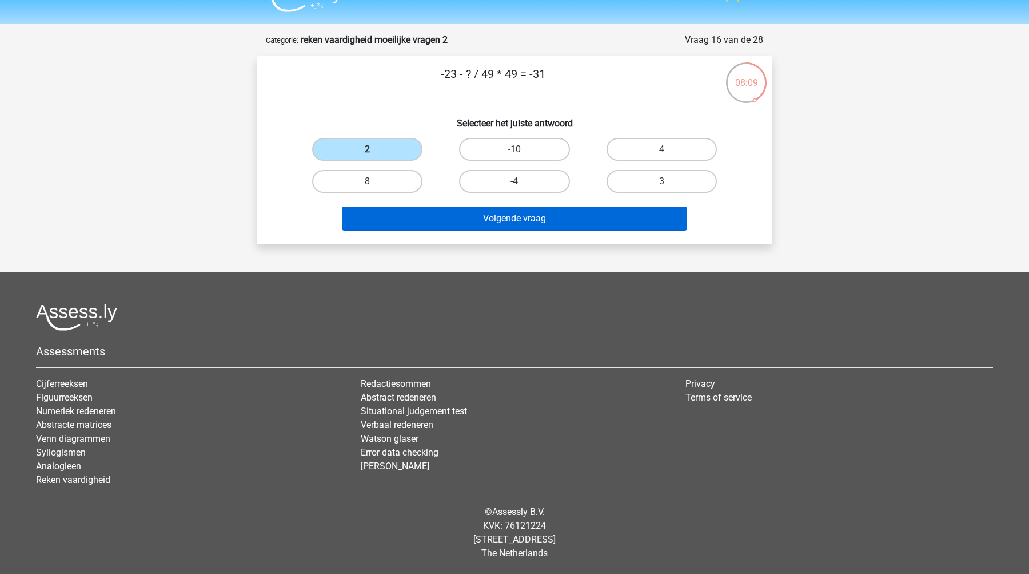
click at [516, 216] on button "Volgende vraag" at bounding box center [515, 218] width 346 height 24
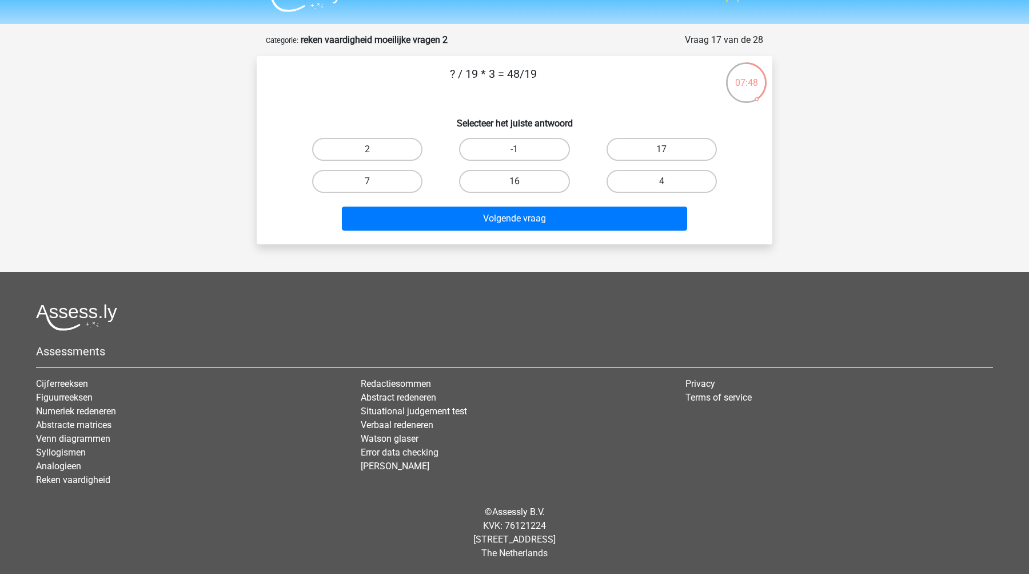
click at [503, 187] on label "16" at bounding box center [514, 181] width 110 height 23
click at [515, 187] on input "16" at bounding box center [518, 184] width 7 height 7
radio input "true"
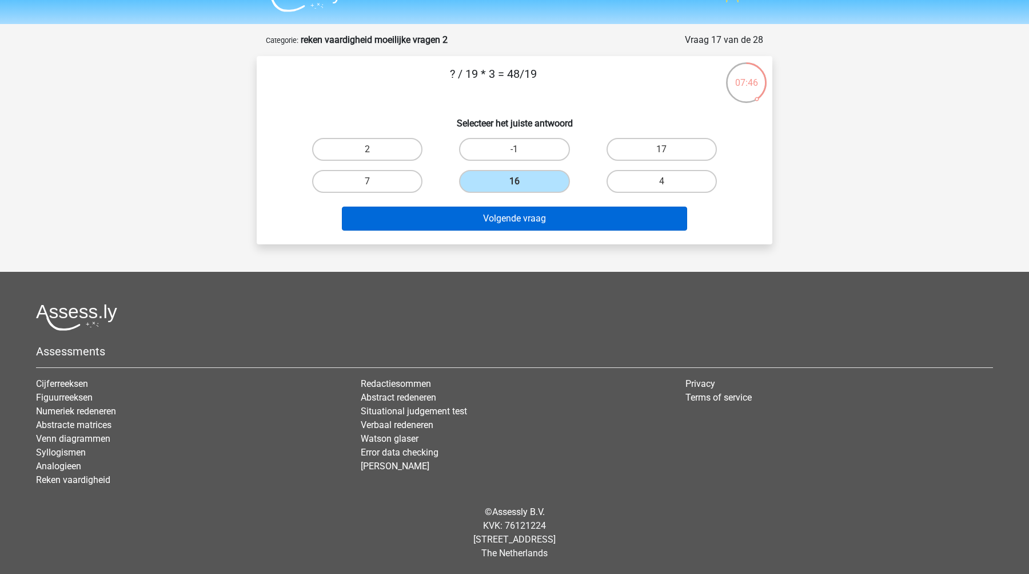
click at [532, 223] on button "Volgende vraag" at bounding box center [515, 218] width 346 height 24
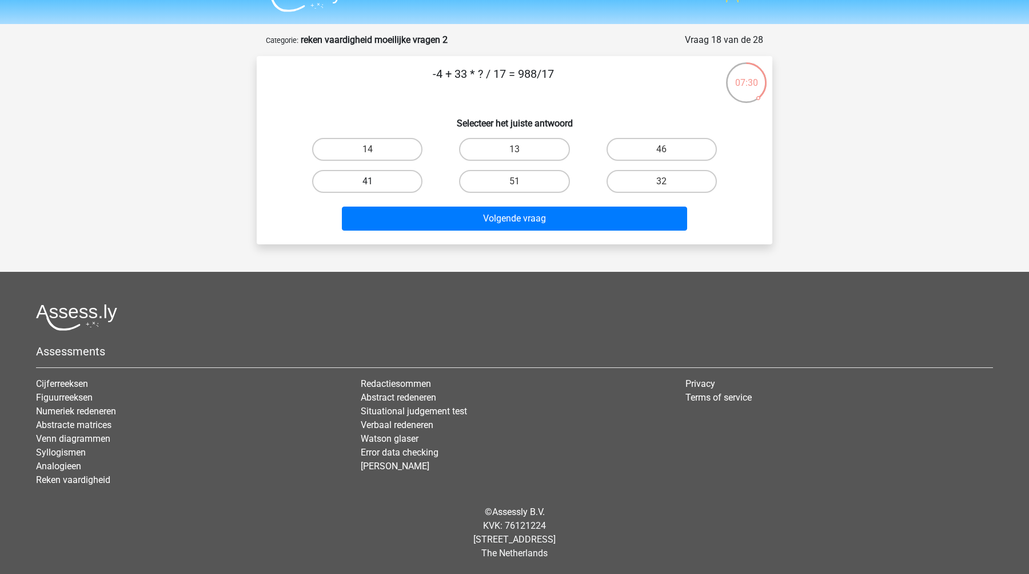
click at [405, 178] on label "41" at bounding box center [367, 181] width 110 height 23
click at [375, 181] on input "41" at bounding box center [371, 184] width 7 height 7
radio input "true"
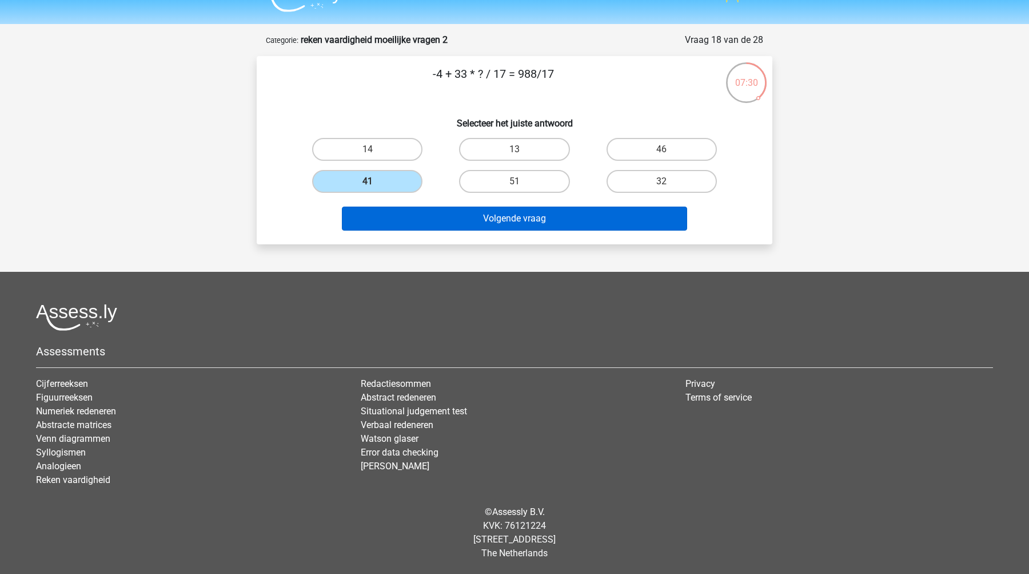
click at [472, 220] on button "Volgende vraag" at bounding box center [515, 218] width 346 height 24
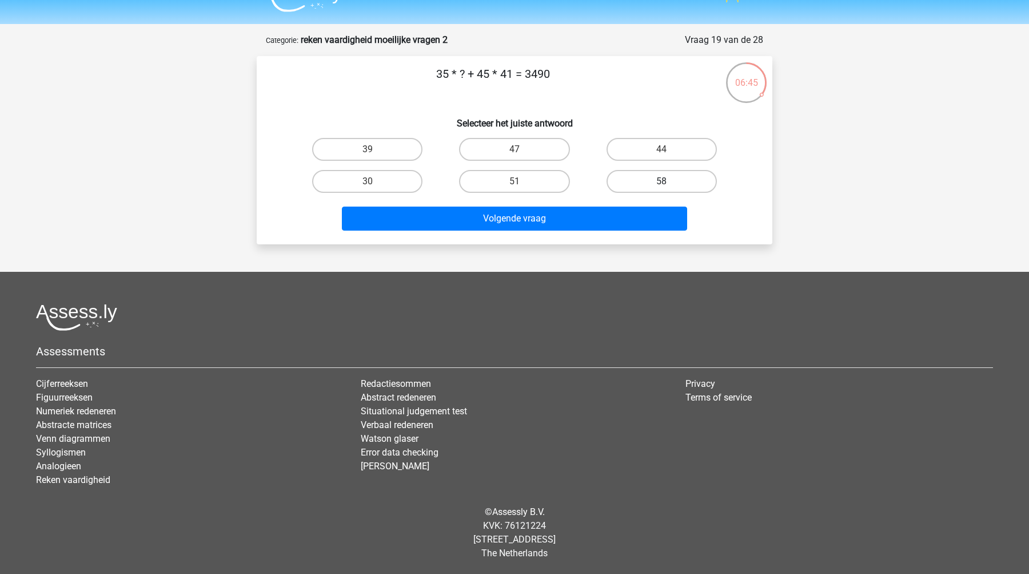
click at [631, 182] on label "58" at bounding box center [662, 181] width 110 height 23
click at [662, 182] on input "58" at bounding box center [665, 184] width 7 height 7
radio input "true"
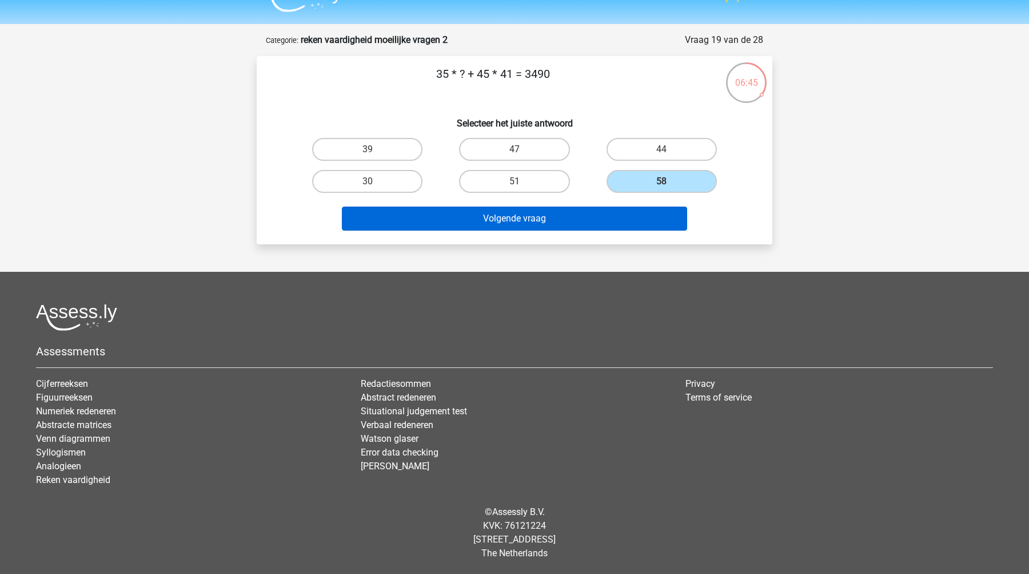
click at [591, 212] on button "Volgende vraag" at bounding box center [515, 218] width 346 height 24
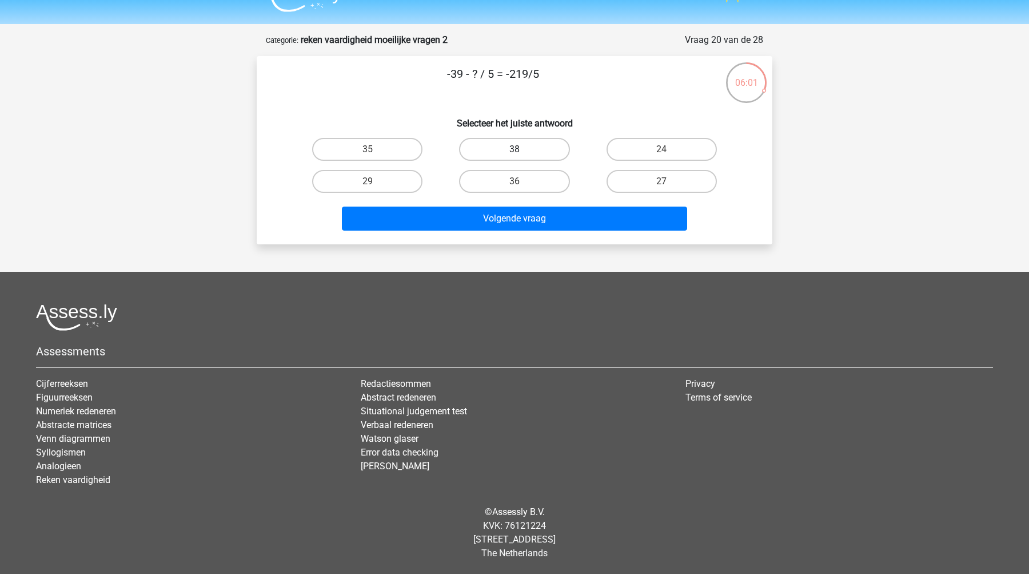
click at [519, 145] on label "38" at bounding box center [514, 149] width 110 height 23
click at [519, 149] on input "38" at bounding box center [518, 152] width 7 height 7
radio input "true"
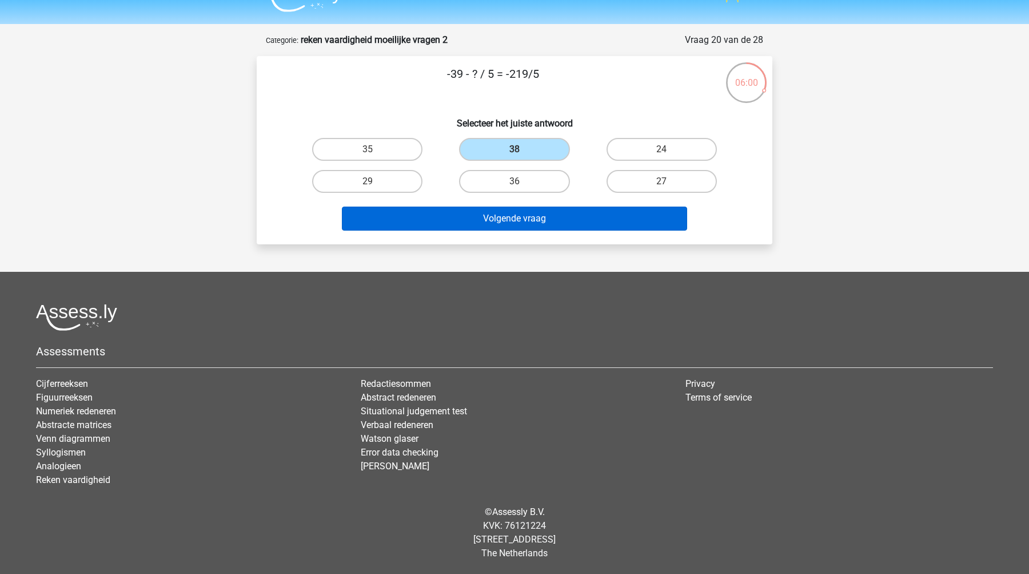
click at [520, 221] on button "Volgende vraag" at bounding box center [515, 218] width 346 height 24
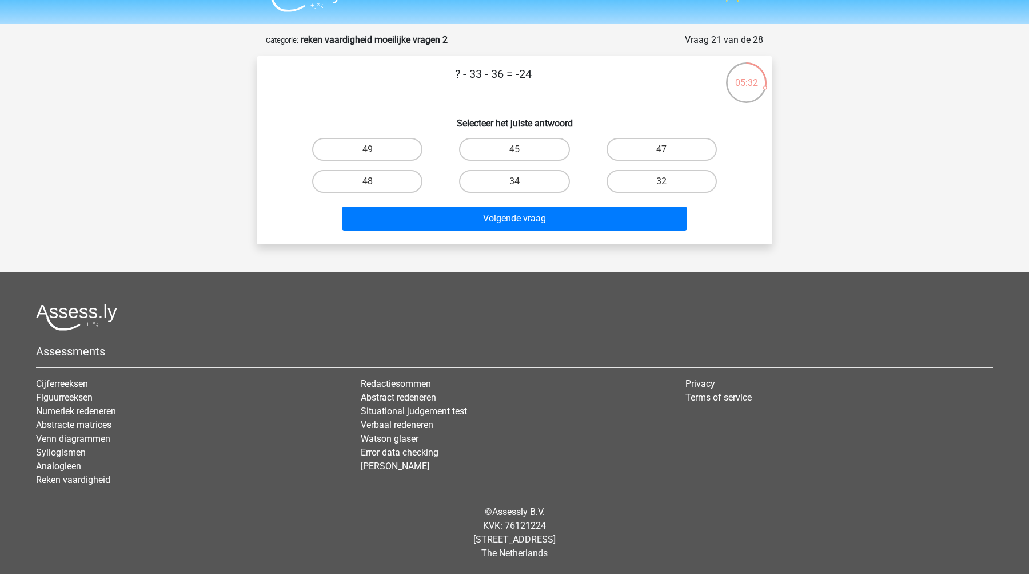
click at [515, 152] on input "45" at bounding box center [518, 152] width 7 height 7
radio input "true"
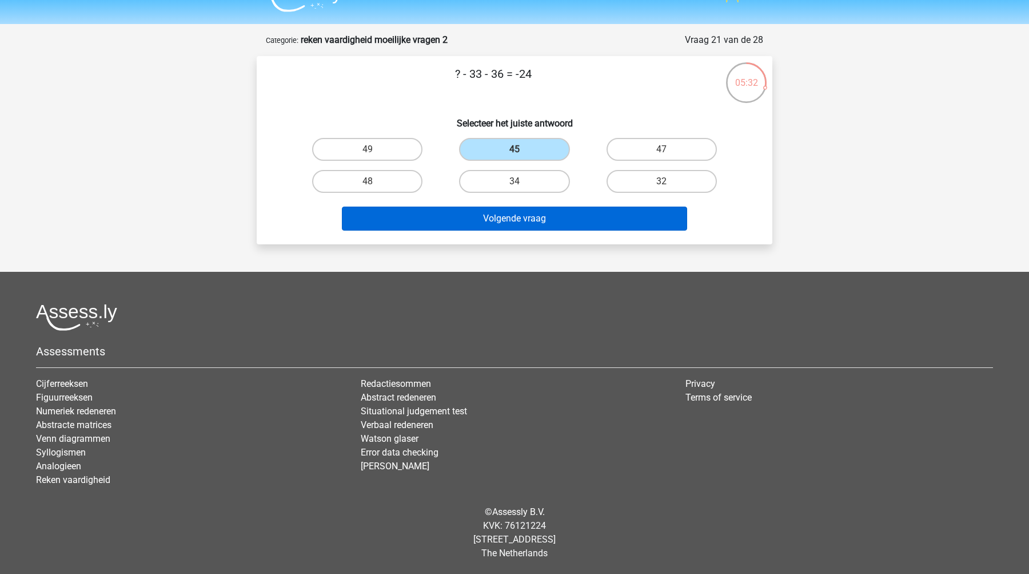
click at [522, 217] on button "Volgende vraag" at bounding box center [515, 218] width 346 height 24
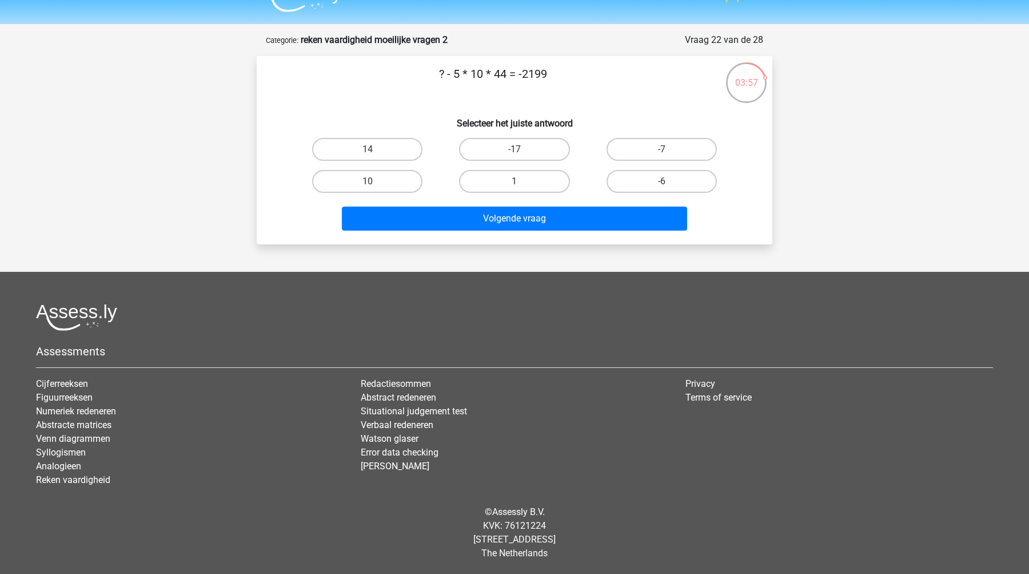
click at [521, 156] on input "-17" at bounding box center [518, 152] width 7 height 7
radio input "true"
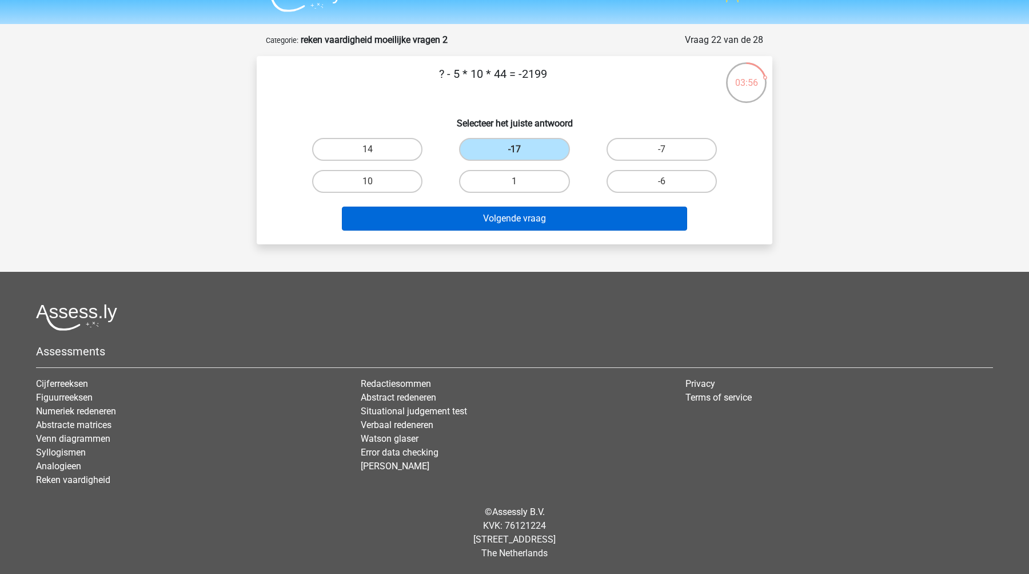
click at [487, 222] on button "Volgende vraag" at bounding box center [515, 218] width 346 height 24
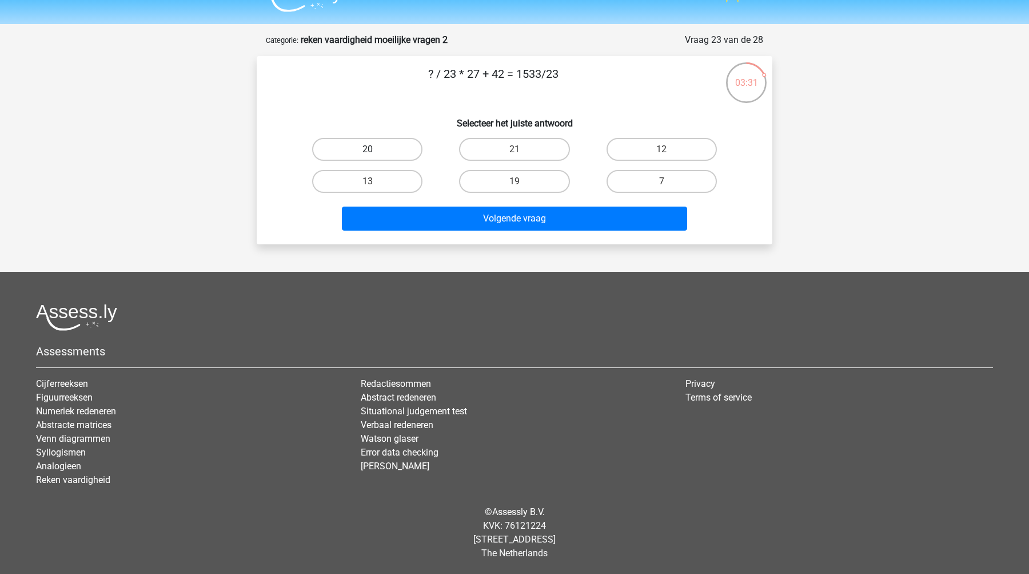
click at [383, 149] on label "20" at bounding box center [367, 149] width 110 height 23
click at [375, 149] on input "20" at bounding box center [371, 152] width 7 height 7
radio input "true"
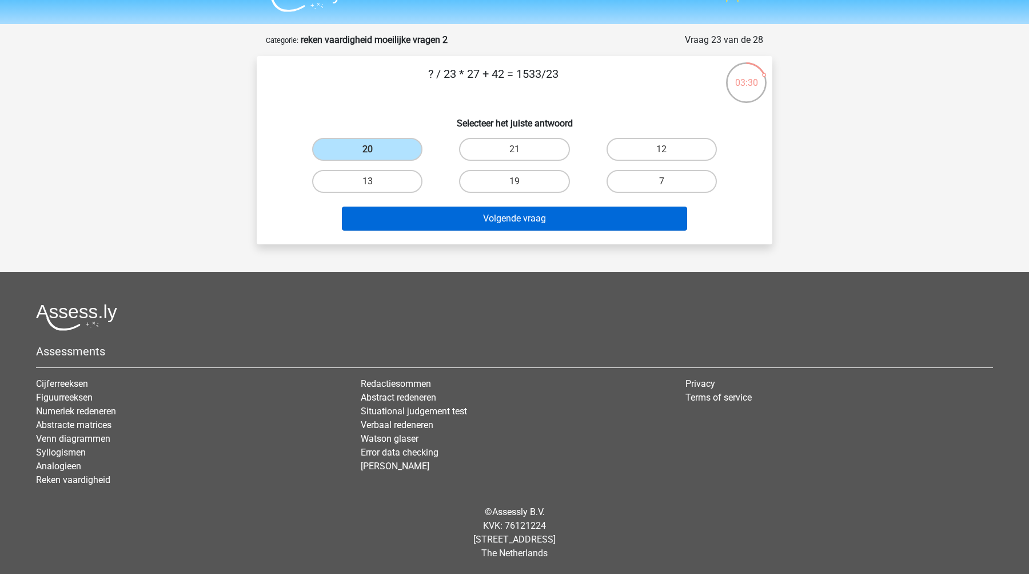
click at [493, 223] on button "Volgende vraag" at bounding box center [515, 218] width 346 height 24
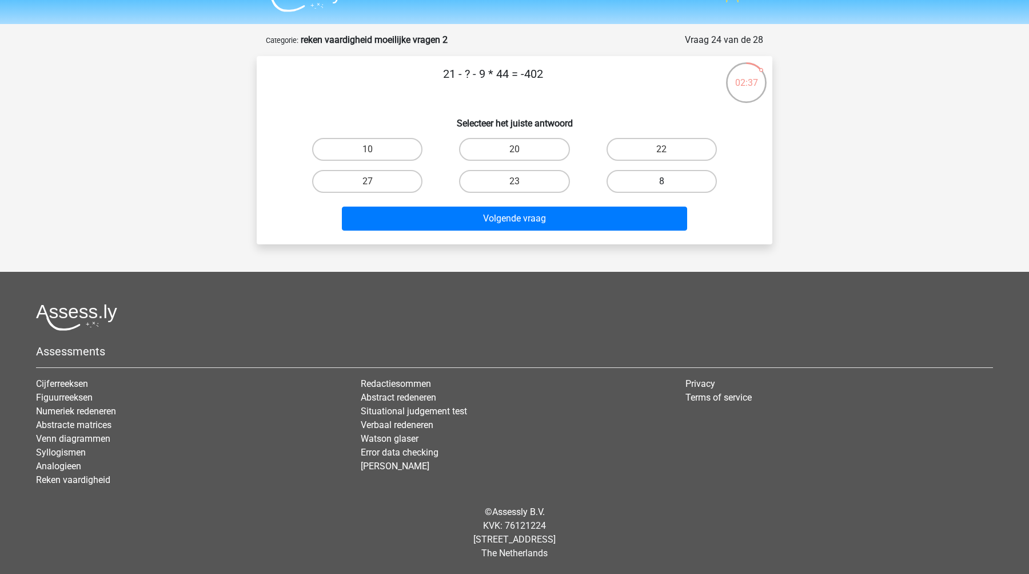
click at [619, 176] on label "8" at bounding box center [662, 181] width 110 height 23
click at [662, 181] on input "8" at bounding box center [665, 184] width 7 height 7
radio input "true"
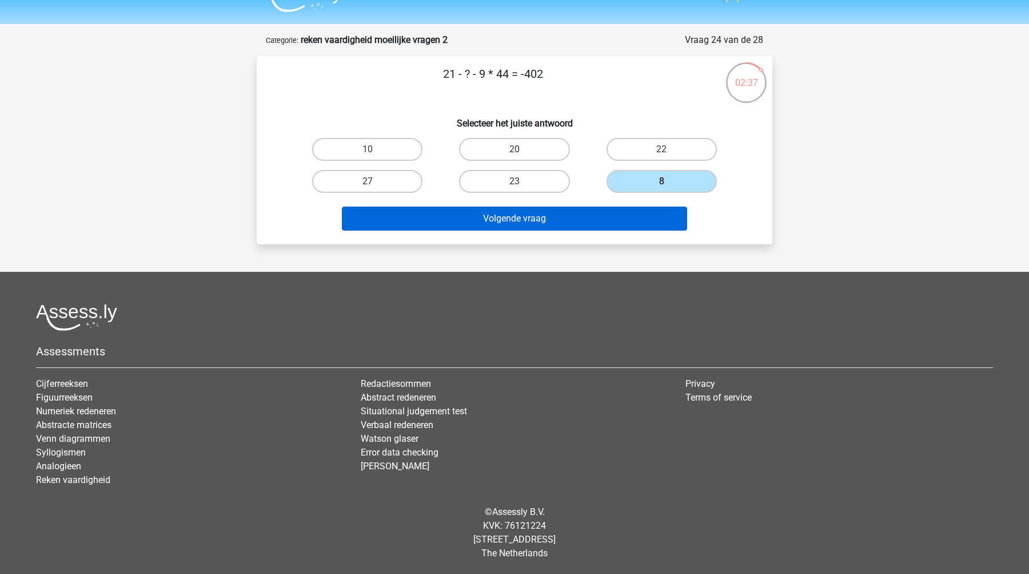
click at [549, 215] on button "Volgende vraag" at bounding box center [515, 218] width 346 height 24
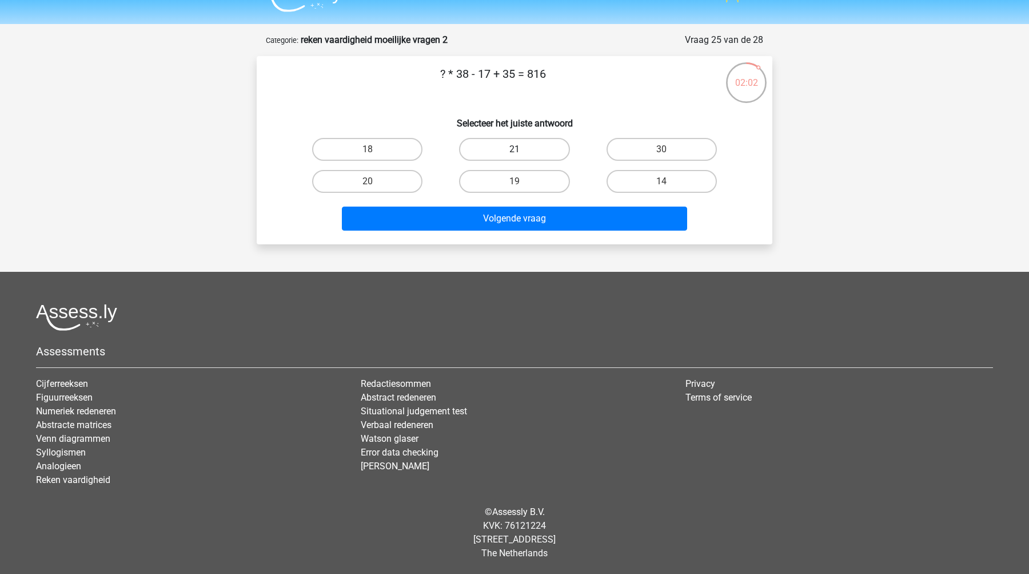
click at [509, 148] on label "21" at bounding box center [514, 149] width 110 height 23
click at [515, 149] on input "21" at bounding box center [518, 152] width 7 height 7
radio input "true"
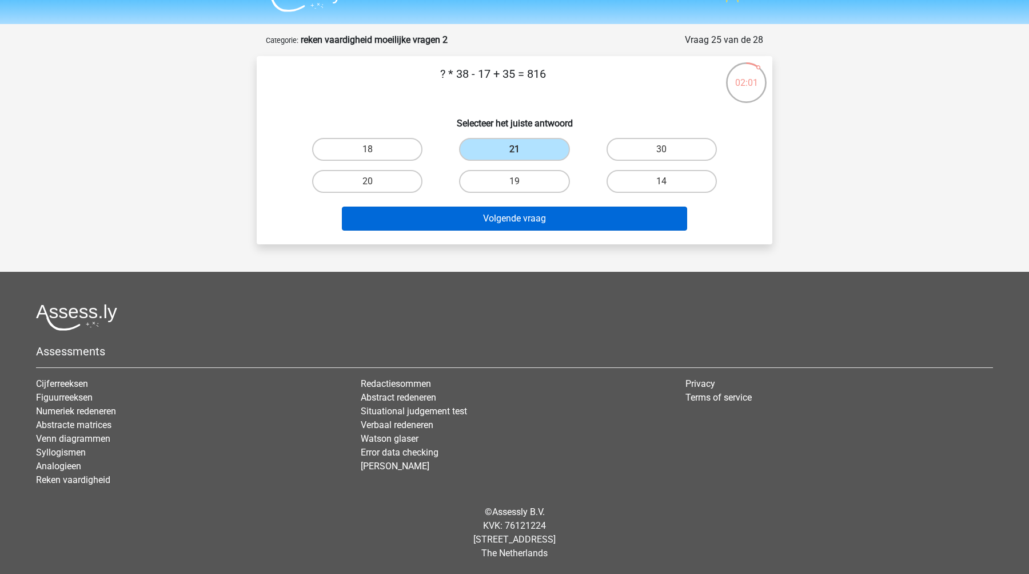
click at [528, 225] on button "Volgende vraag" at bounding box center [515, 218] width 346 height 24
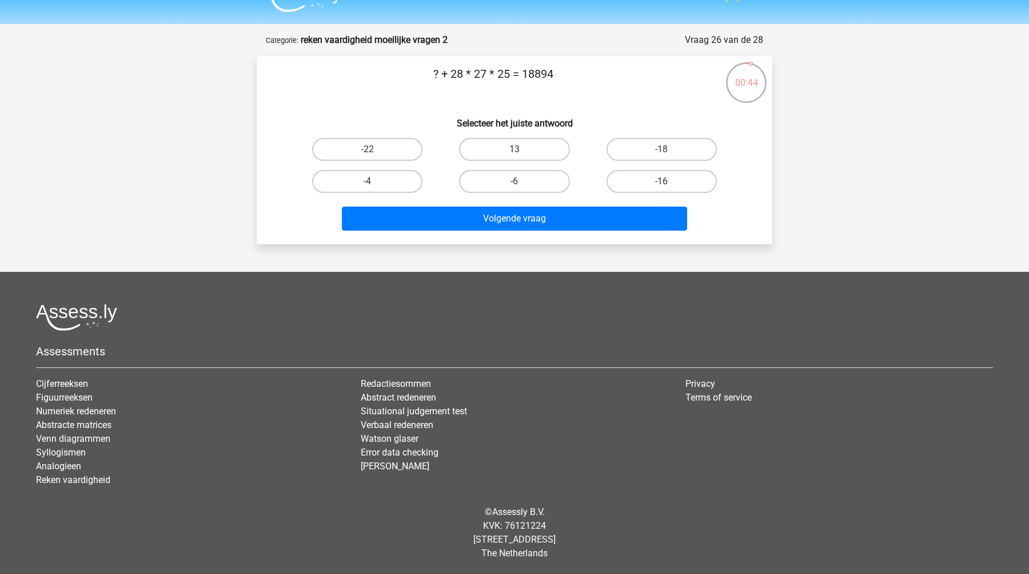
drag, startPoint x: 543, startPoint y: 75, endPoint x: 562, endPoint y: 75, distance: 19.4
click at [562, 75] on p "? + 28 * 27 * 25 = 18894" at bounding box center [493, 82] width 436 height 34
click at [521, 141] on label "13" at bounding box center [514, 149] width 110 height 23
click at [521, 149] on input "13" at bounding box center [518, 152] width 7 height 7
radio input "true"
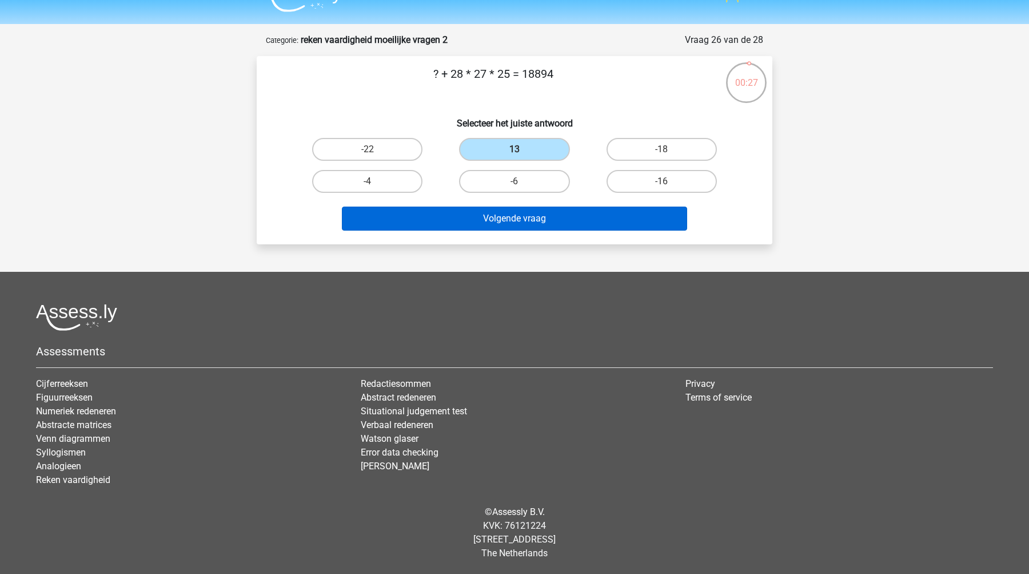
click at [538, 217] on button "Volgende vraag" at bounding box center [515, 218] width 346 height 24
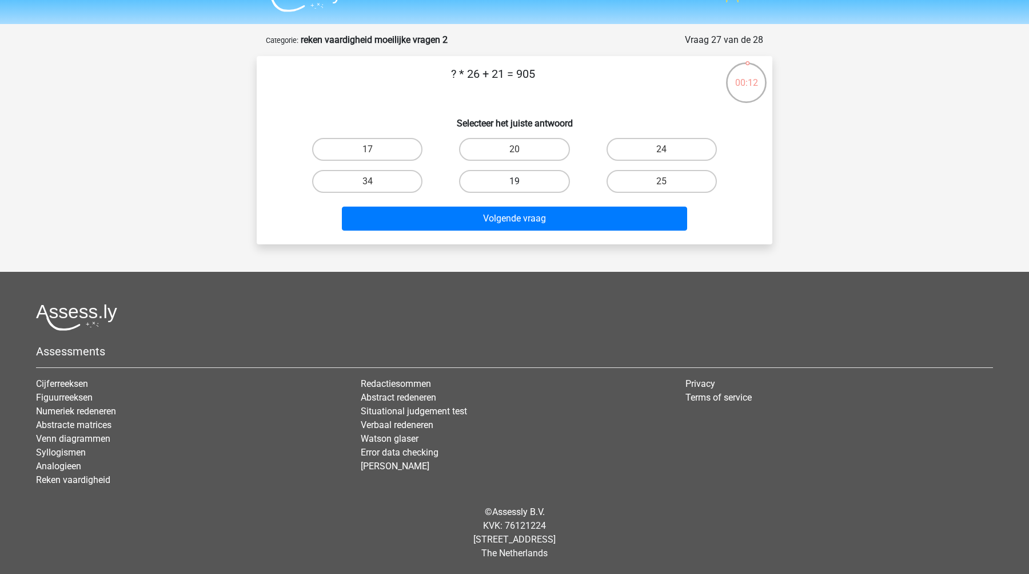
click at [528, 184] on label "19" at bounding box center [514, 181] width 110 height 23
click at [522, 184] on input "19" at bounding box center [518, 184] width 7 height 7
radio input "true"
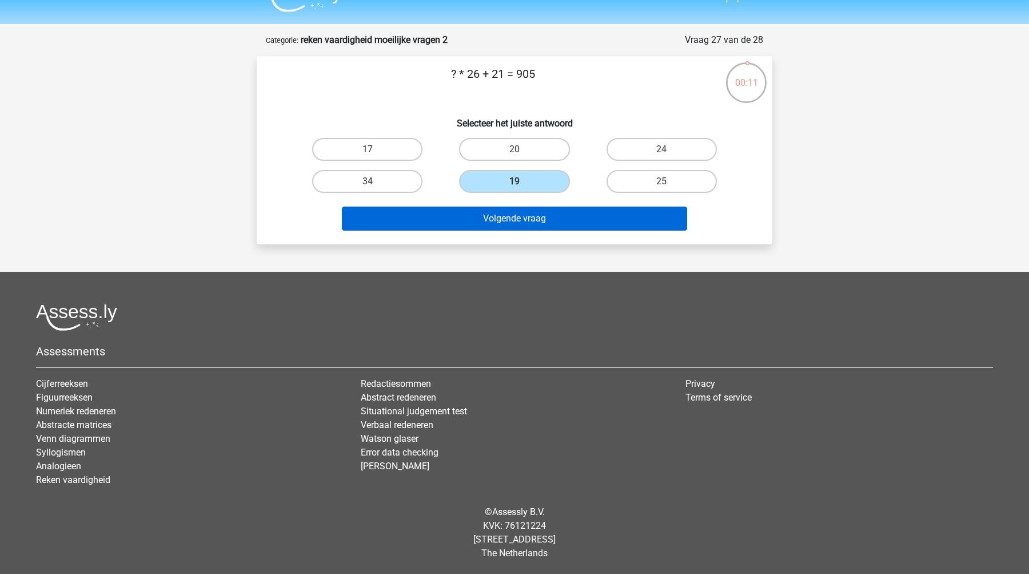
click at [526, 220] on button "Volgende vraag" at bounding box center [515, 218] width 346 height 24
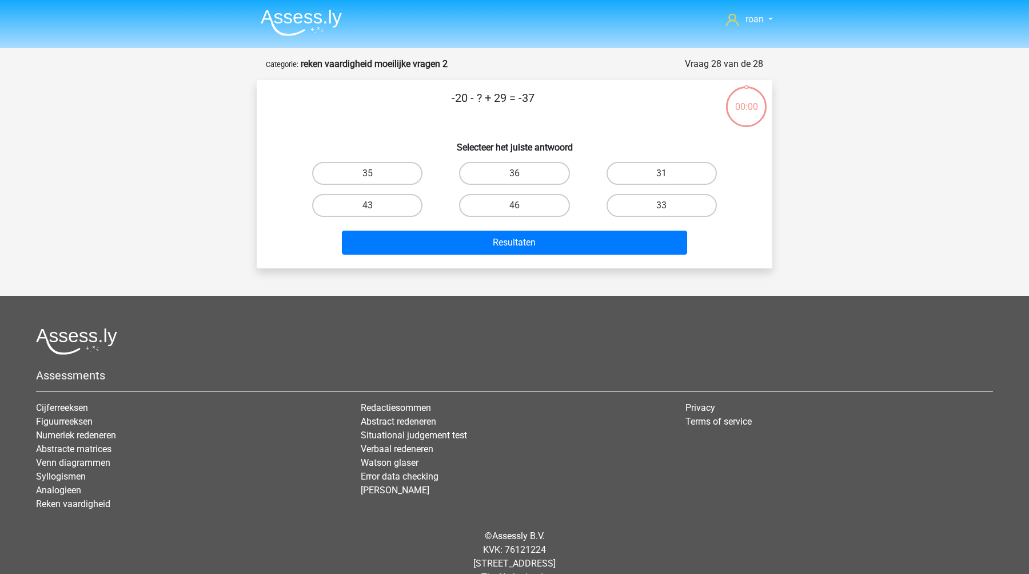
scroll to position [24, 0]
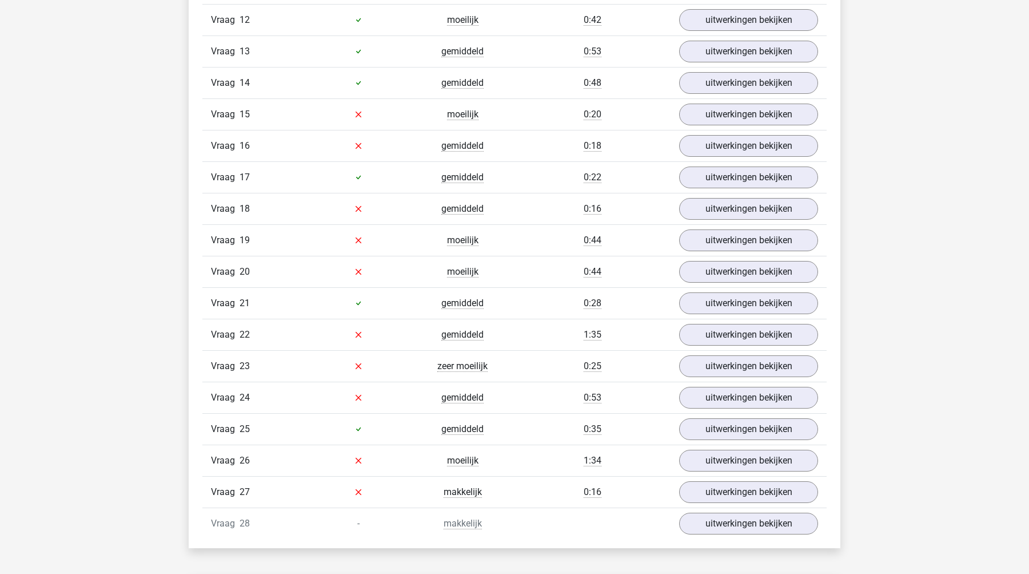
scroll to position [1149, 0]
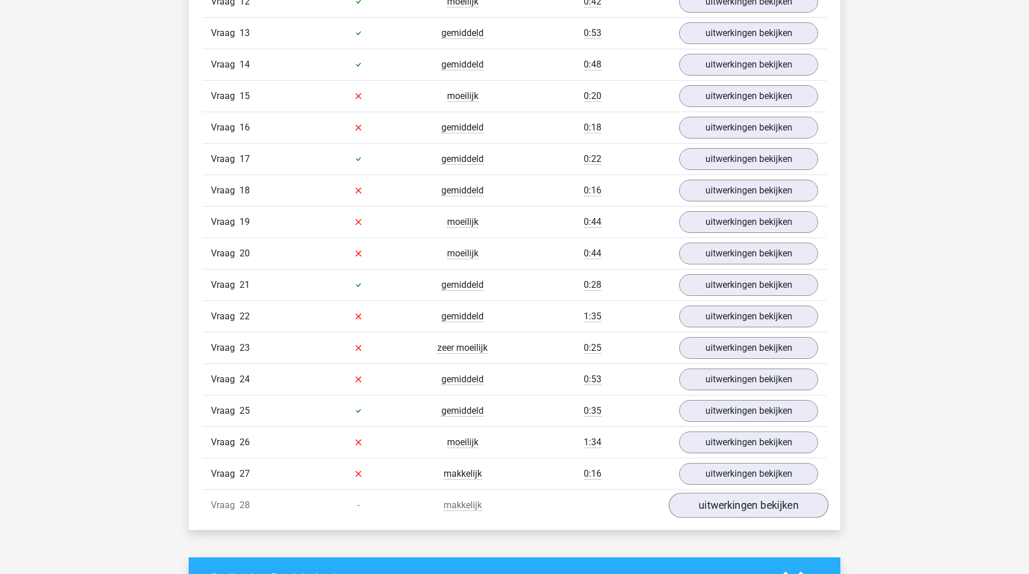
click at [718, 506] on link "uitwerkingen bekijken" at bounding box center [749, 504] width 160 height 25
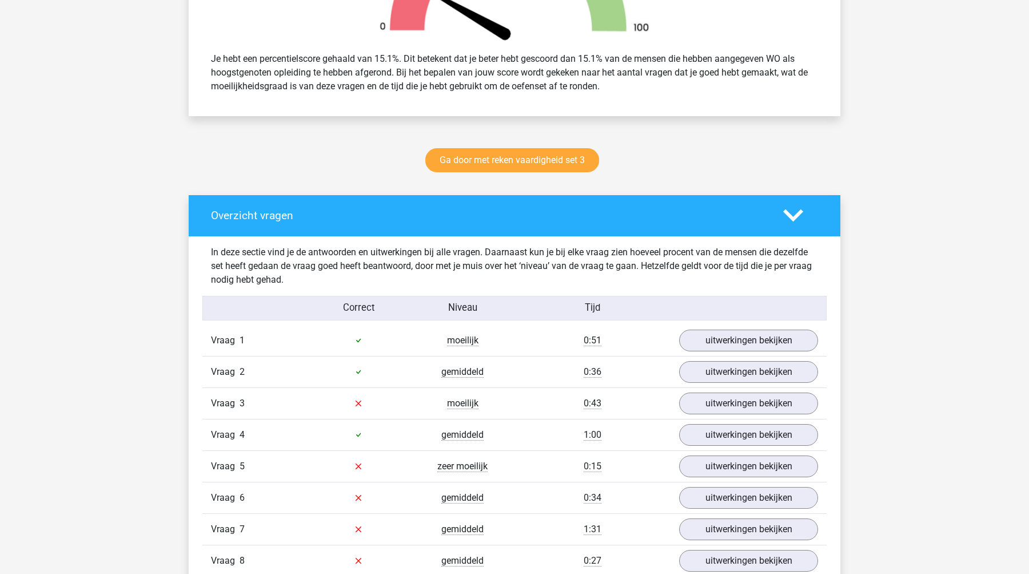
scroll to position [468, 0]
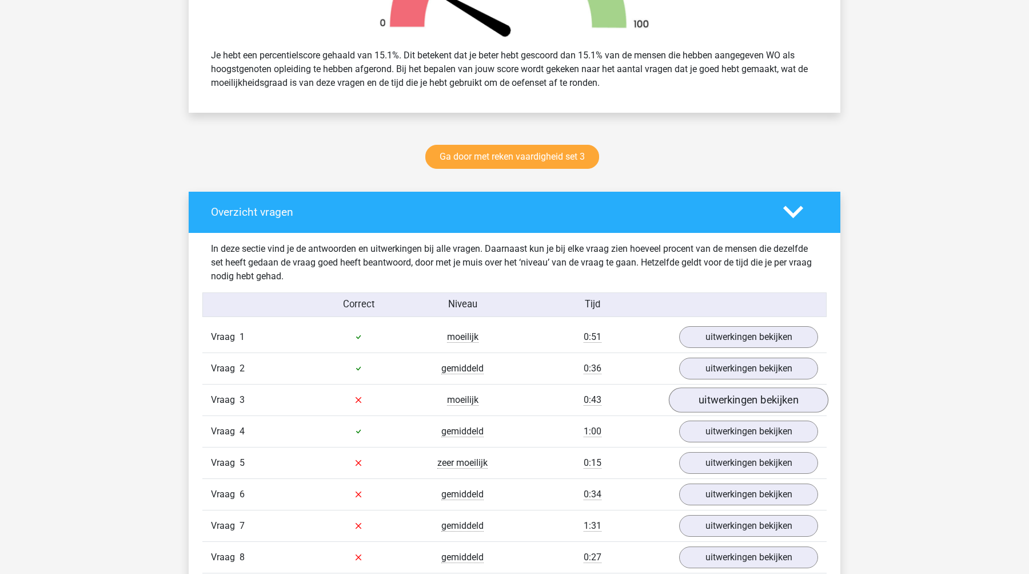
click at [715, 405] on link "uitwerkingen bekijken" at bounding box center [749, 399] width 160 height 25
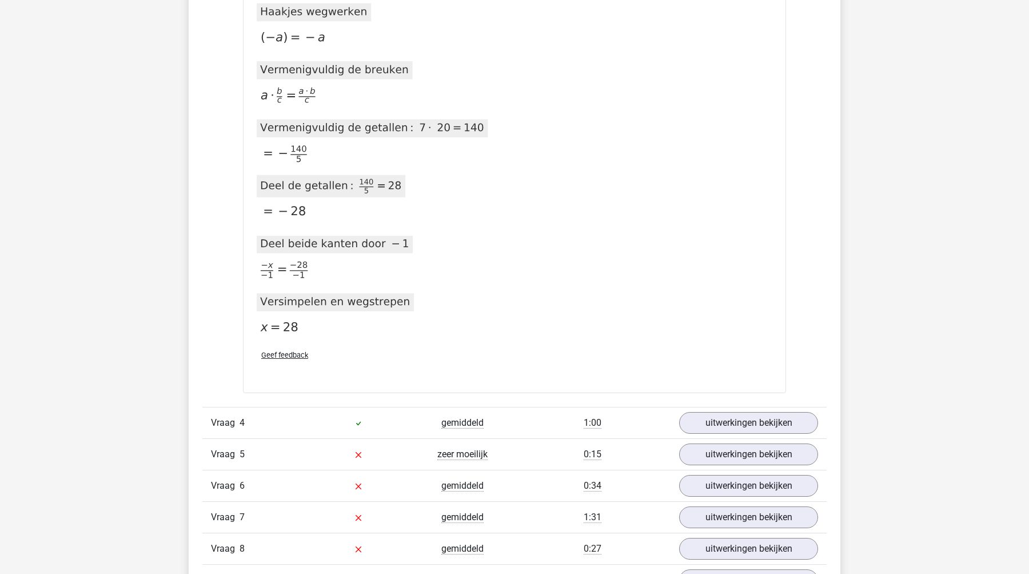
scroll to position [1714, 0]
click at [725, 448] on link "uitwerkingen bekijken" at bounding box center [749, 454] width 160 height 25
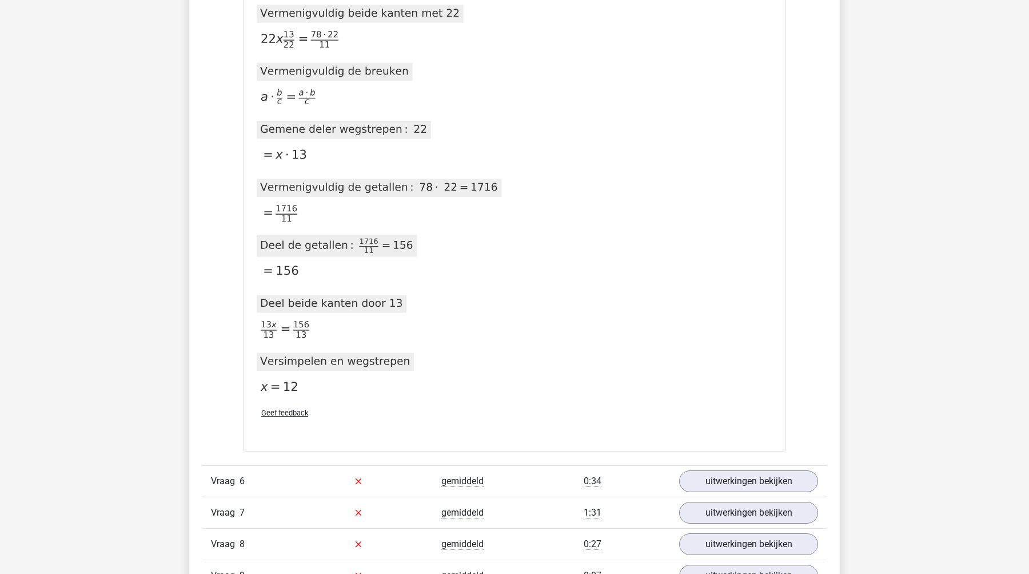
scroll to position [3185, 0]
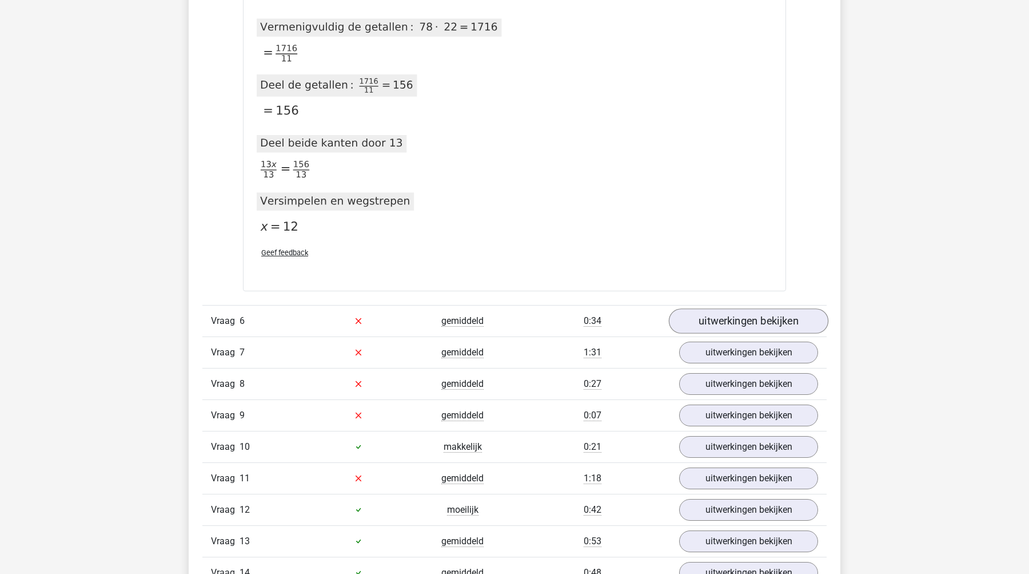
click at [710, 317] on link "uitwerkingen bekijken" at bounding box center [749, 320] width 160 height 25
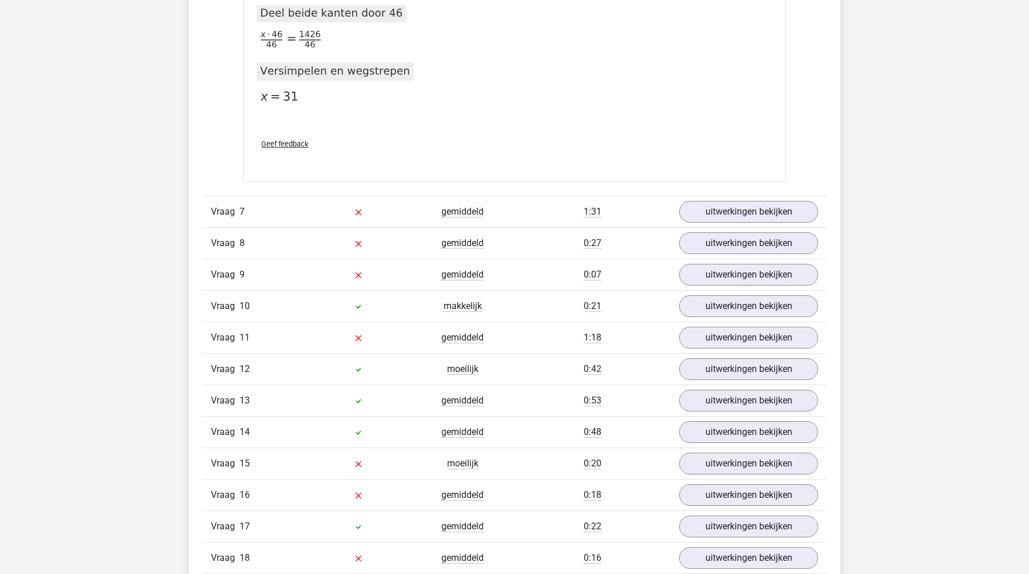
scroll to position [3848, 0]
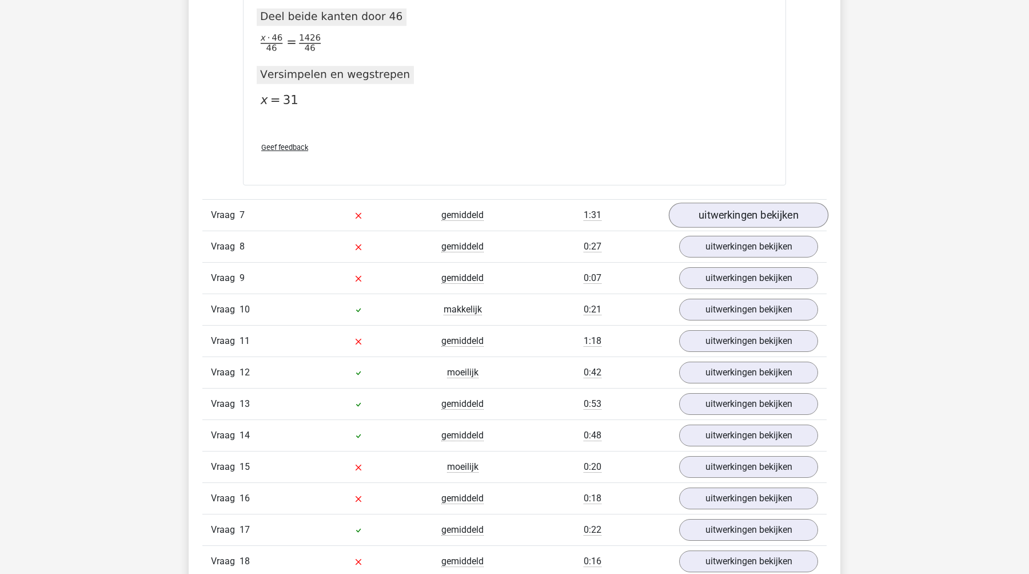
click at [729, 218] on link "uitwerkingen bekijken" at bounding box center [749, 214] width 160 height 25
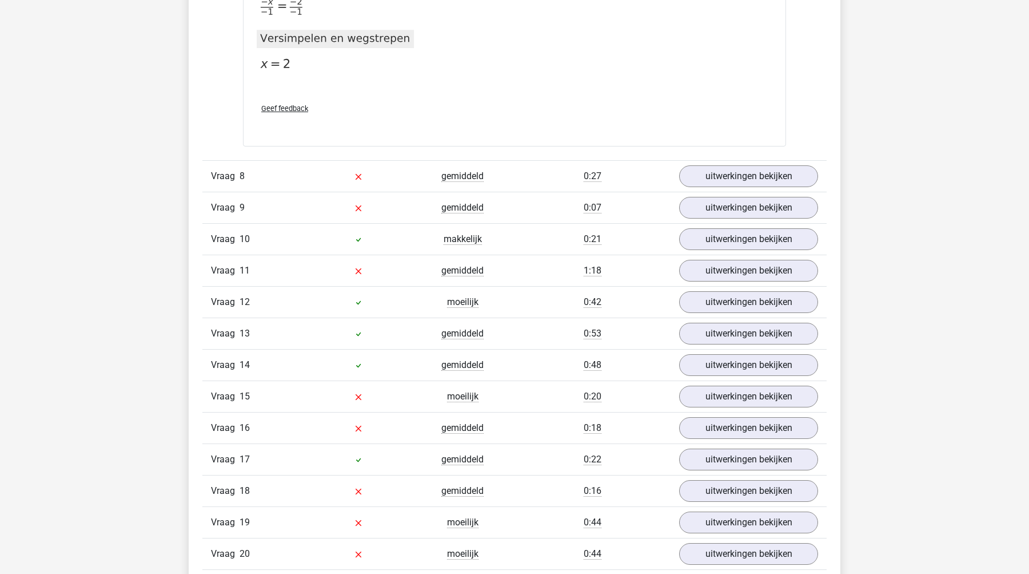
scroll to position [4541, 0]
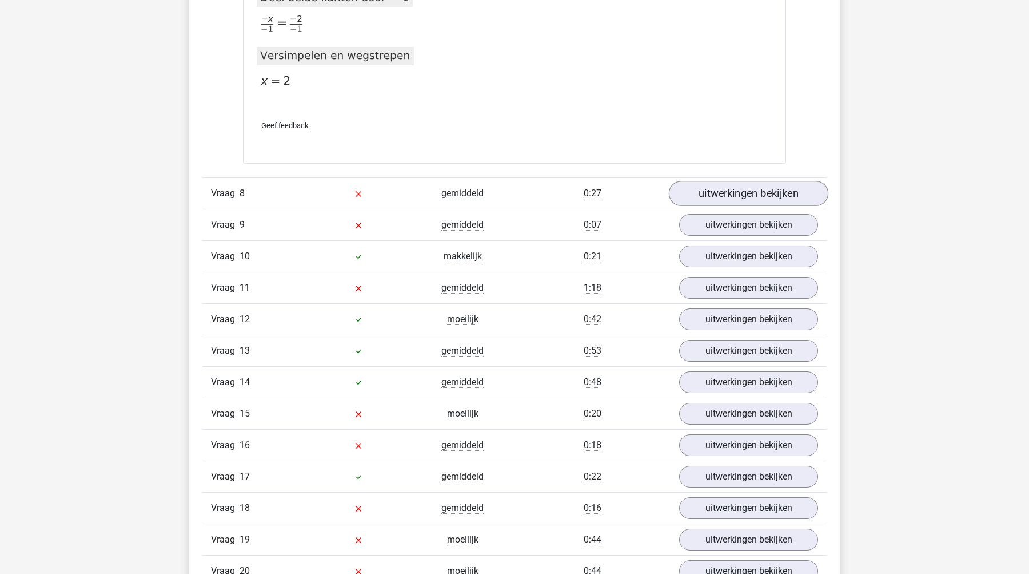
click at [703, 193] on link "uitwerkingen bekijken" at bounding box center [749, 193] width 160 height 25
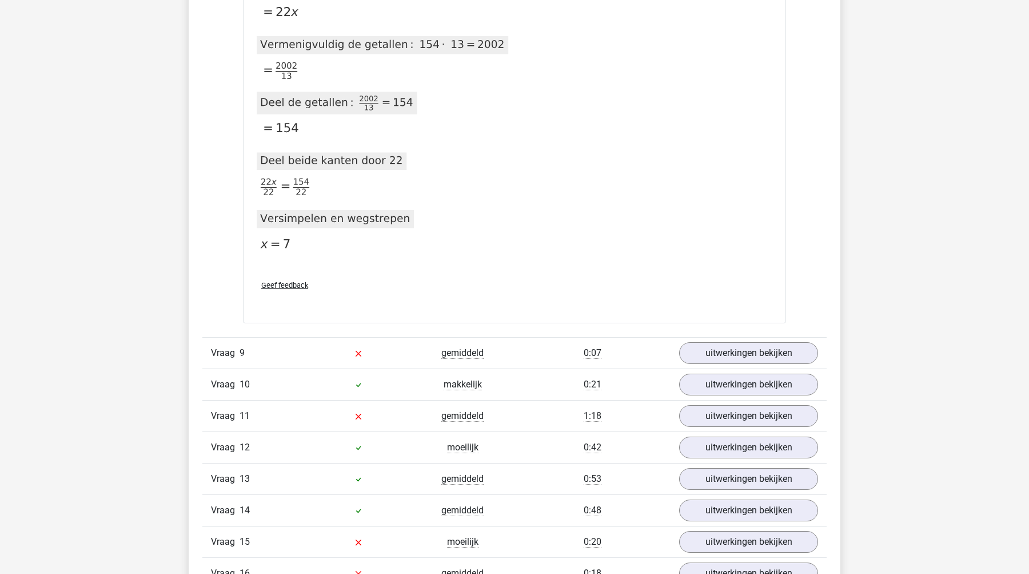
scroll to position [5184, 0]
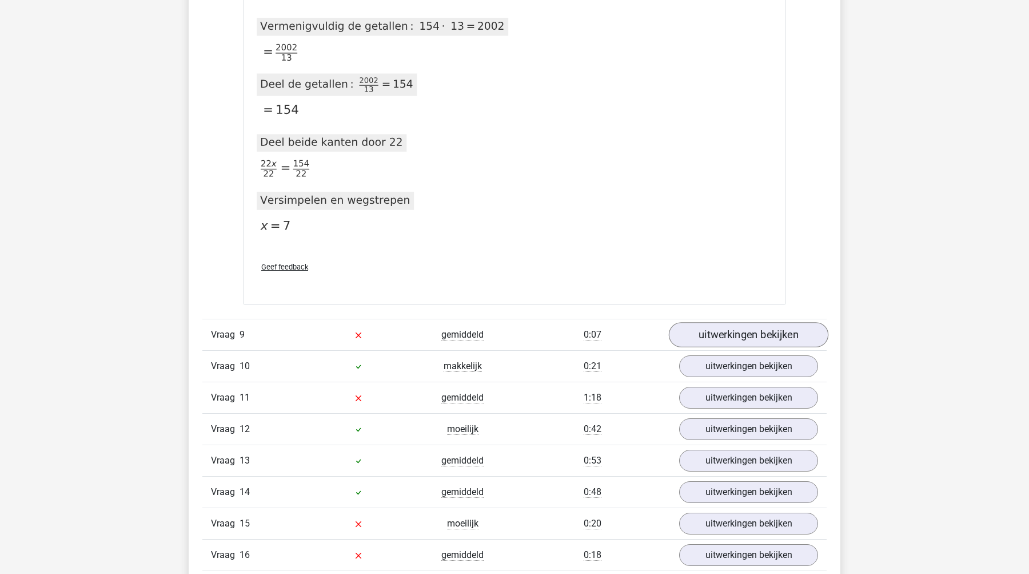
click at [719, 335] on link "uitwerkingen bekijken" at bounding box center [749, 334] width 160 height 25
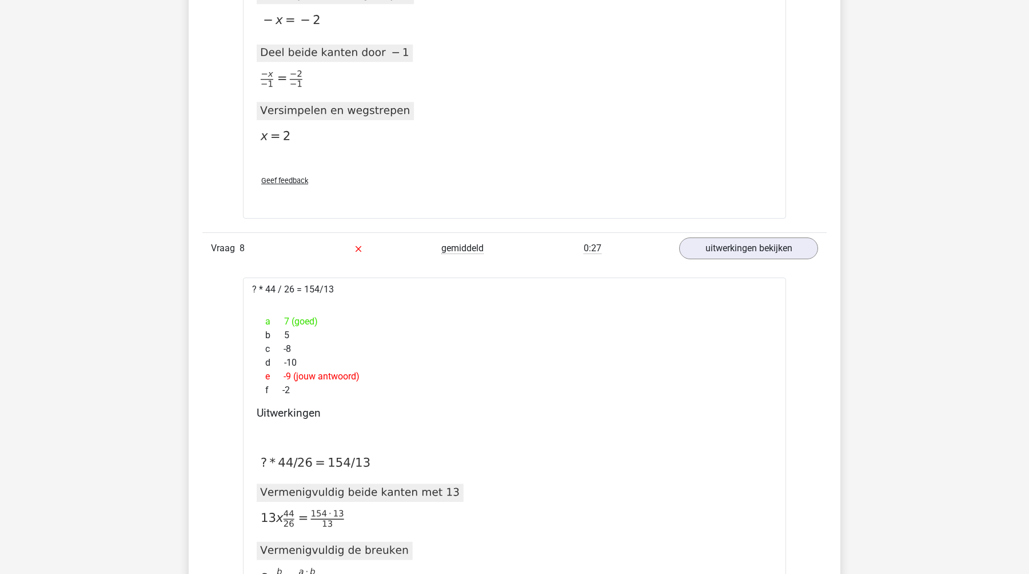
scroll to position [4356, 0]
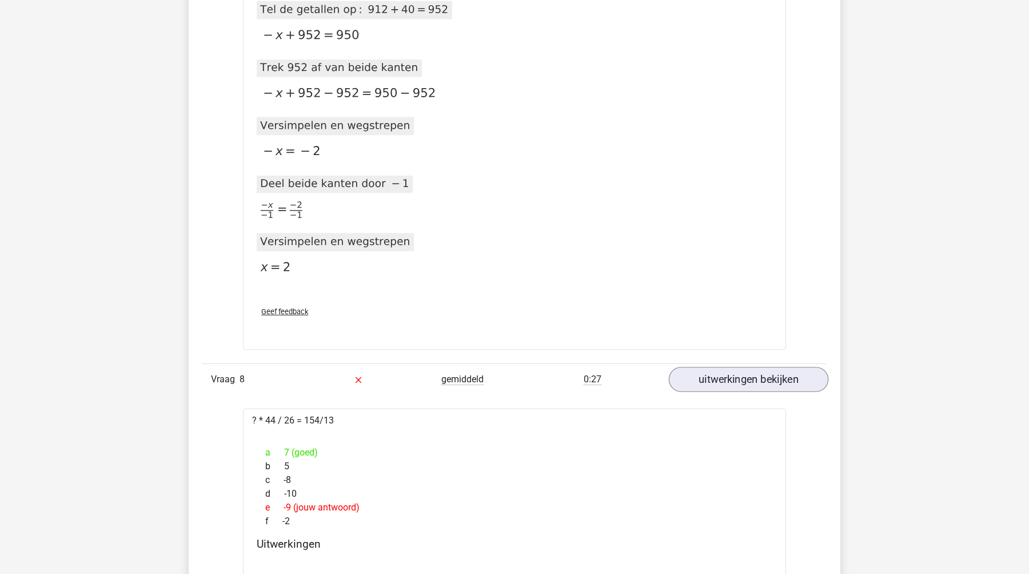
click at [739, 376] on link "uitwerkingen bekijken" at bounding box center [749, 379] width 160 height 25
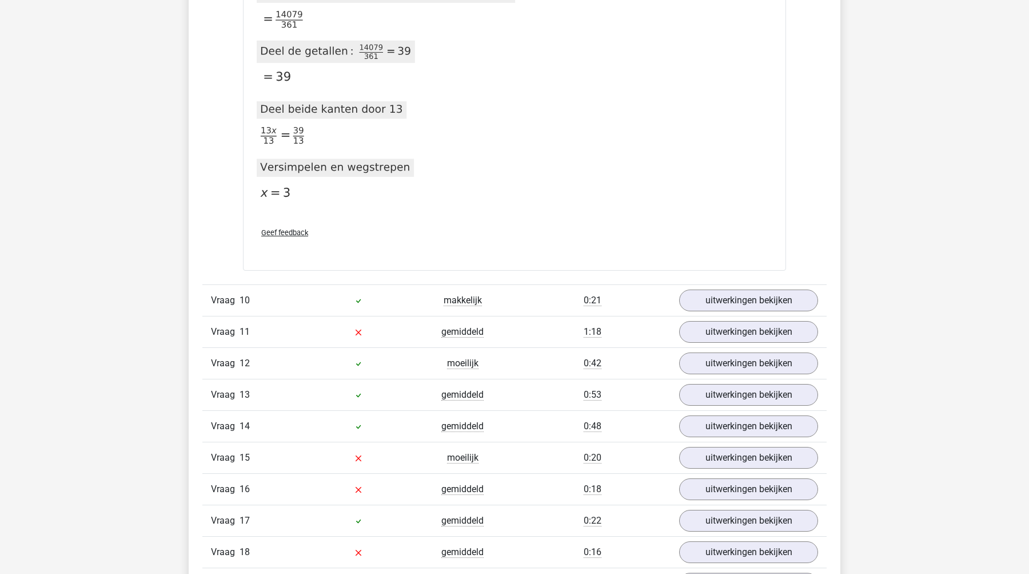
scroll to position [5307, 0]
click at [712, 325] on link "uitwerkingen bekijken" at bounding box center [749, 331] width 160 height 25
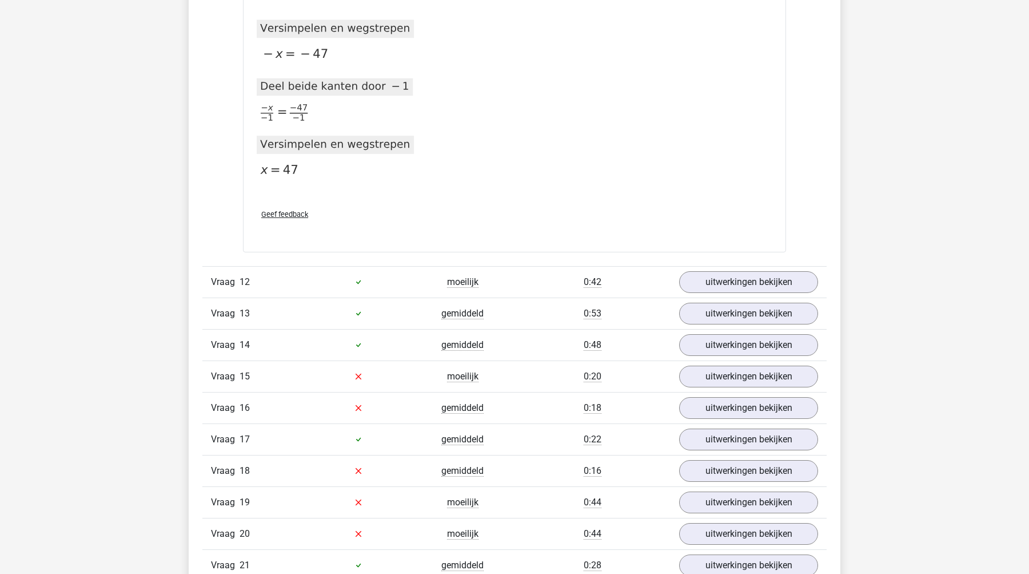
scroll to position [6028, 0]
click at [707, 360] on div "Vraag 15 moeilijk 0:20 uitwerkingen bekijken" at bounding box center [514, 375] width 624 height 31
click at [706, 368] on link "uitwerkingen bekijken" at bounding box center [749, 376] width 160 height 25
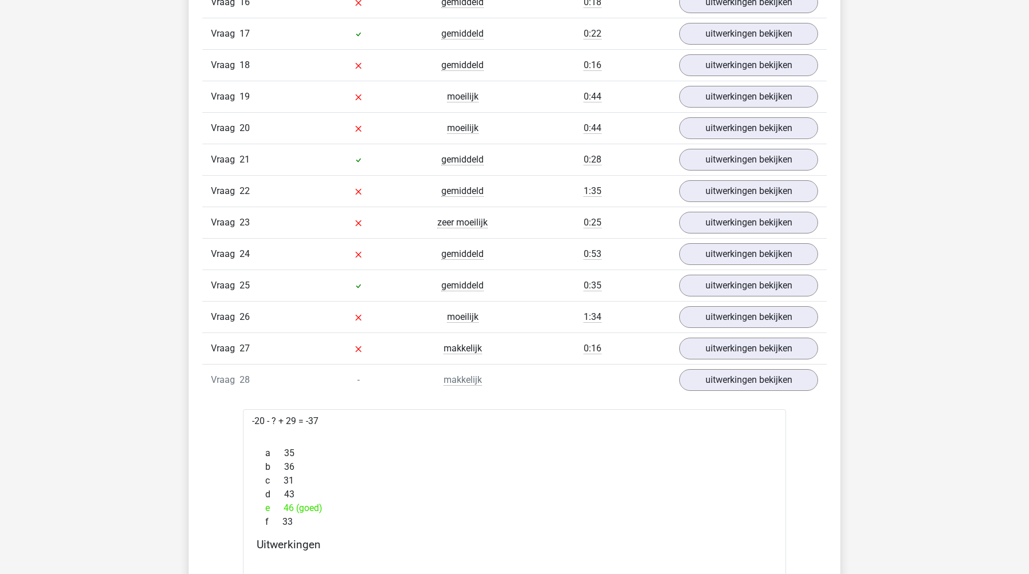
scroll to position [7445, 0]
click at [716, 225] on link "uitwerkingen bekijken" at bounding box center [749, 222] width 160 height 25
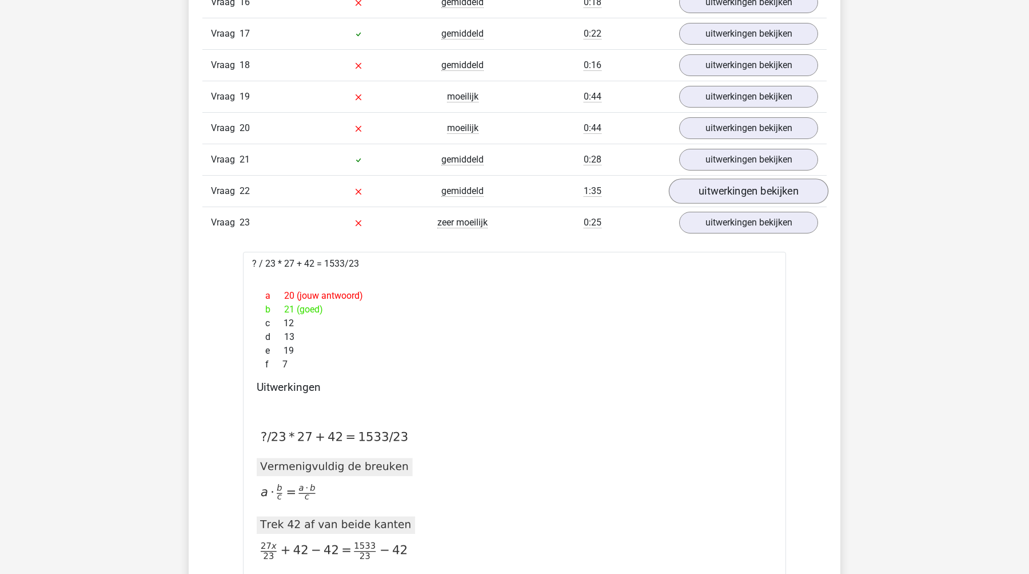
click at [720, 193] on link "uitwerkingen bekijken" at bounding box center [749, 190] width 160 height 25
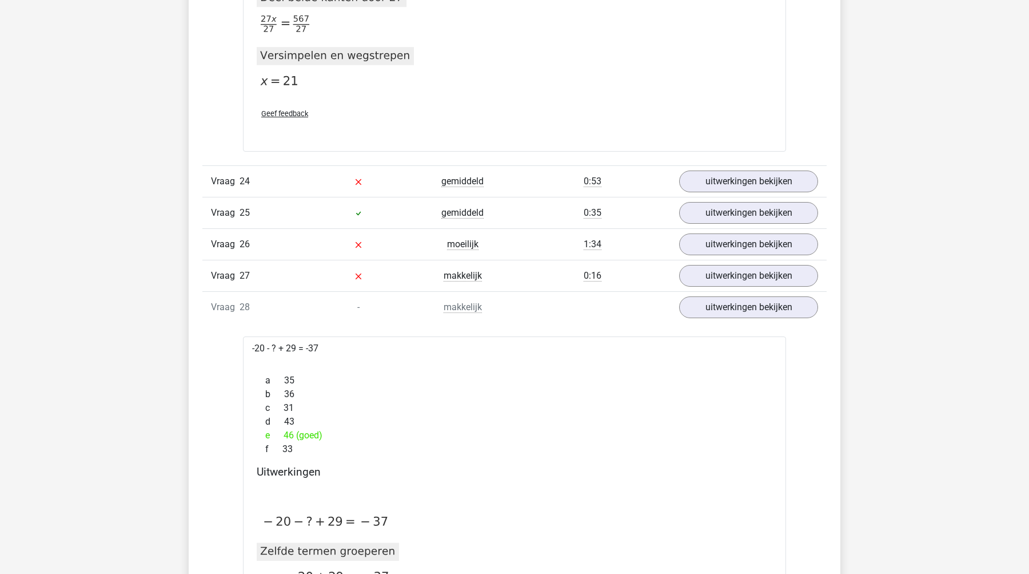
scroll to position [9035, 0]
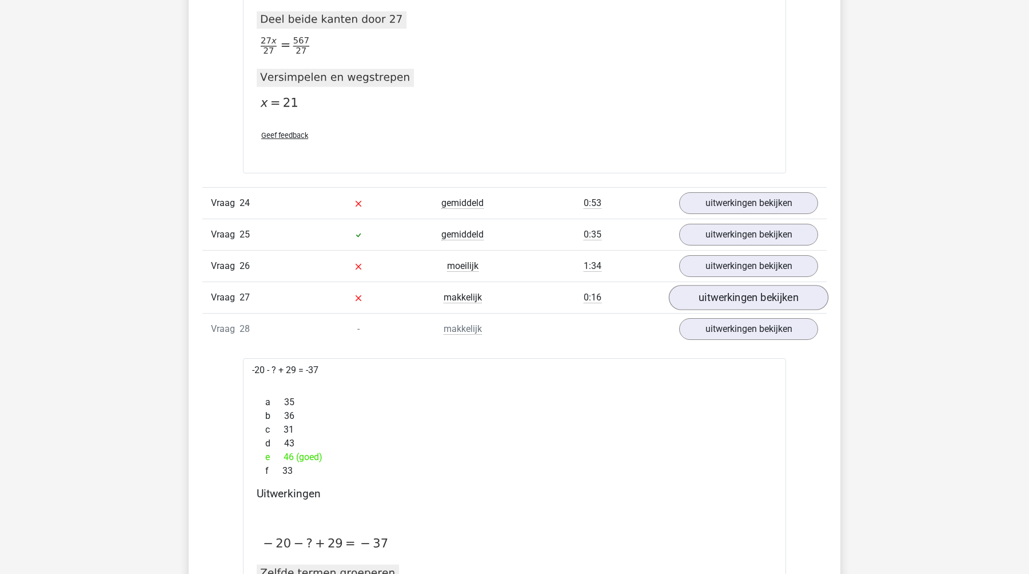
click at [730, 292] on link "uitwerkingen bekijken" at bounding box center [749, 297] width 160 height 25
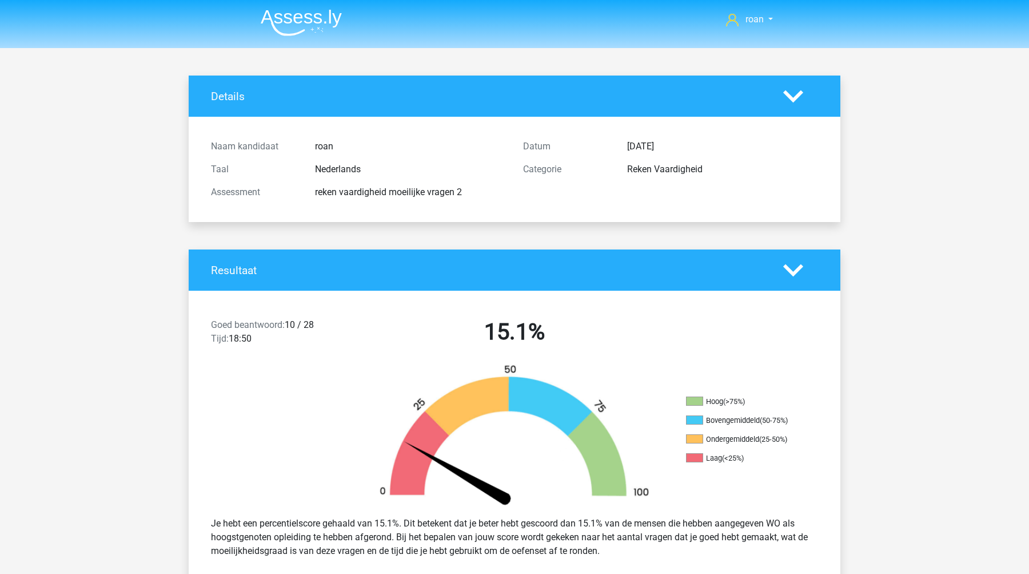
scroll to position [0, 0]
